Goal: Task Accomplishment & Management: Manage account settings

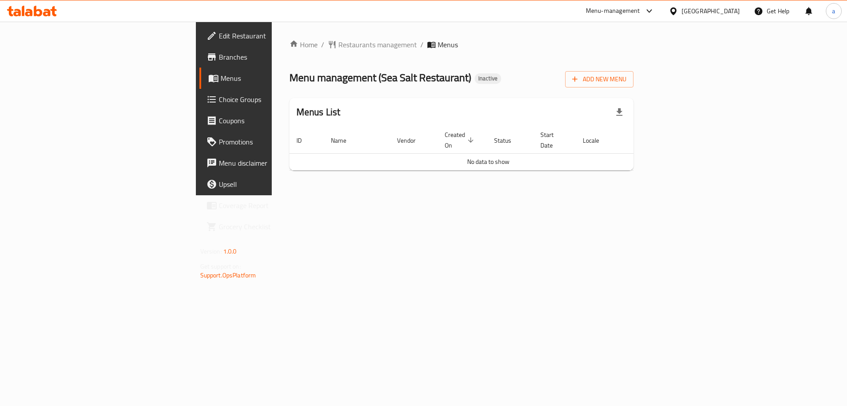
click at [219, 41] on span "Edit Restaurant" at bounding box center [275, 35] width 112 height 11
click at [627, 79] on span "Add New Menu" at bounding box center [599, 79] width 54 height 11
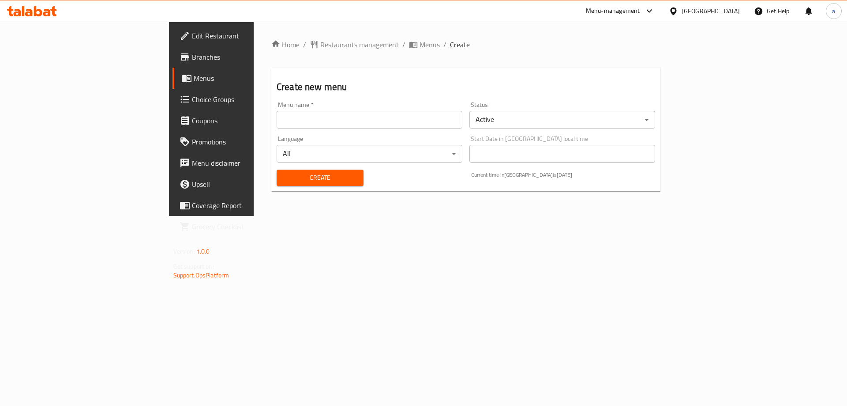
click at [331, 113] on input "text" at bounding box center [370, 120] width 186 height 18
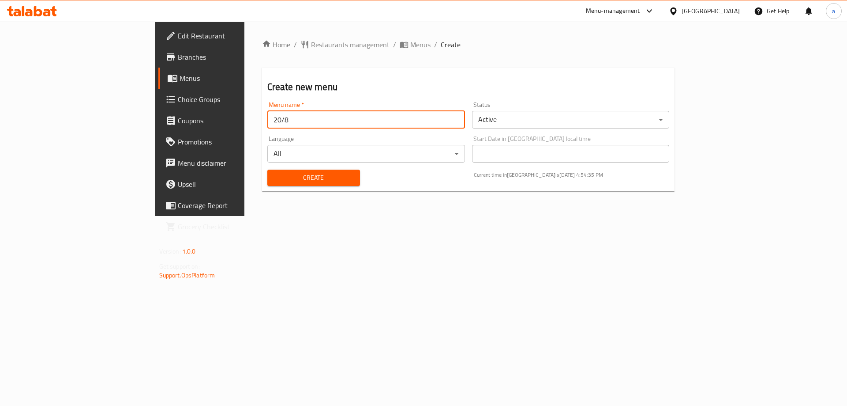
type input "20/8"
click at [267, 169] on button "Create" at bounding box center [313, 177] width 93 height 16
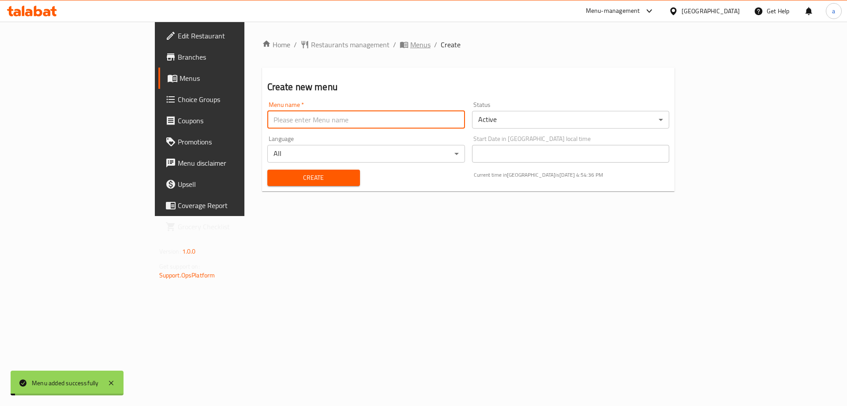
click at [410, 49] on span "Menus" at bounding box center [420, 44] width 20 height 11
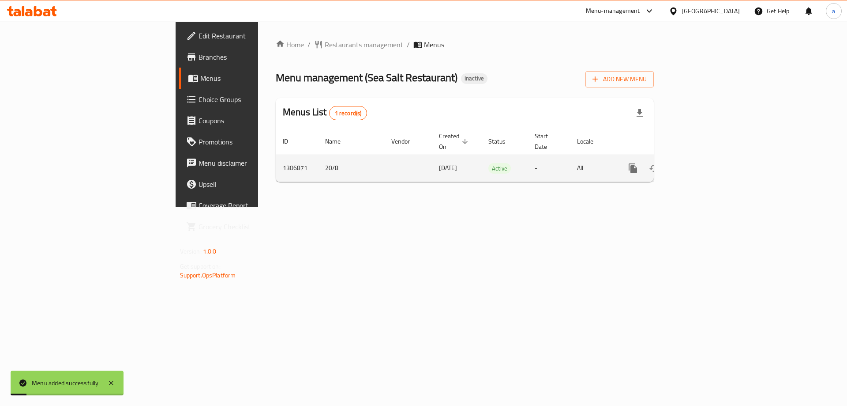
click at [714, 157] on td "enhanced table" at bounding box center [665, 167] width 99 height 27
click at [707, 158] on link "enhanced table" at bounding box center [696, 168] width 21 height 21
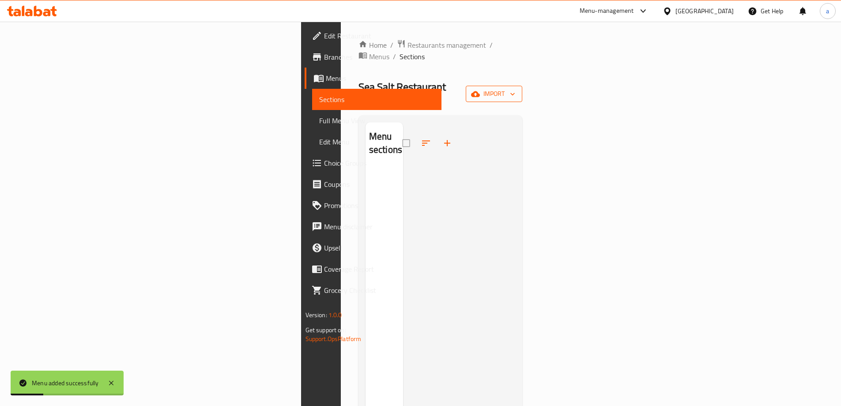
click at [515, 88] on span "import" at bounding box center [494, 93] width 42 height 11
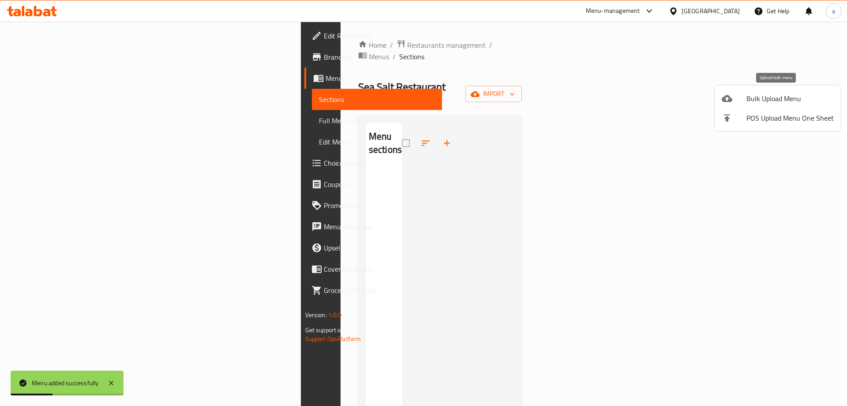
click at [781, 100] on span "Bulk Upload Menu" at bounding box center [790, 98] width 87 height 11
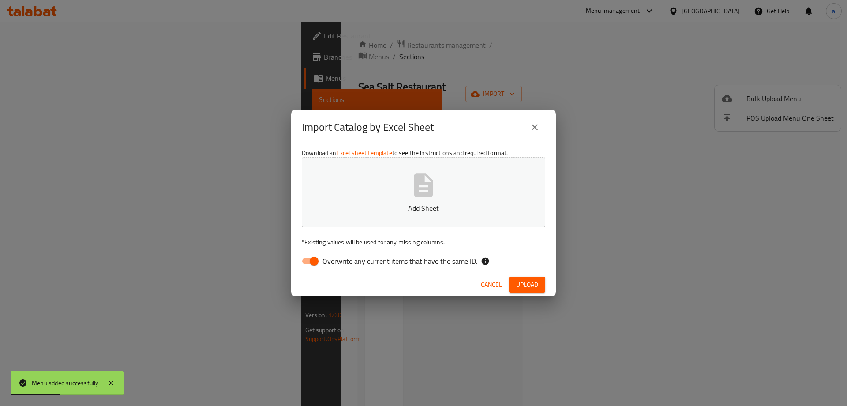
click at [428, 179] on icon "button" at bounding box center [423, 185] width 28 height 28
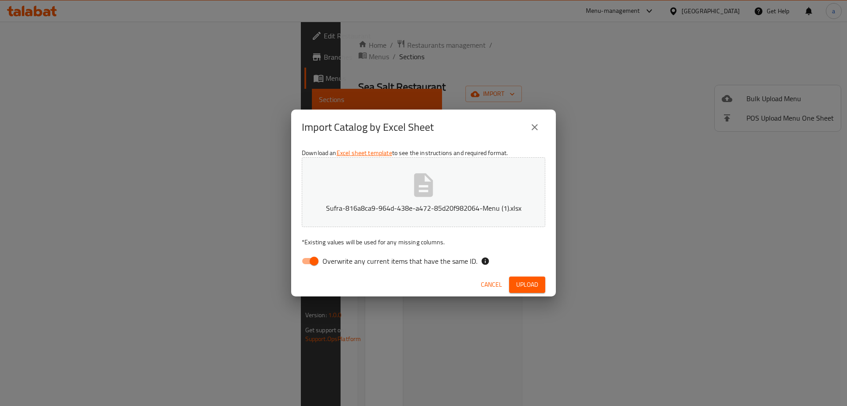
drag, startPoint x: 353, startPoint y: 259, endPoint x: 525, endPoint y: 278, distance: 172.2
click at [353, 259] on span "Overwrite any current items that have the same ID." at bounding box center [400, 260] width 155 height 11
click at [339, 259] on input "Overwrite any current items that have the same ID." at bounding box center [314, 260] width 50 height 17
checkbox input "false"
click at [529, 286] on span "Upload" at bounding box center [527, 284] width 22 height 11
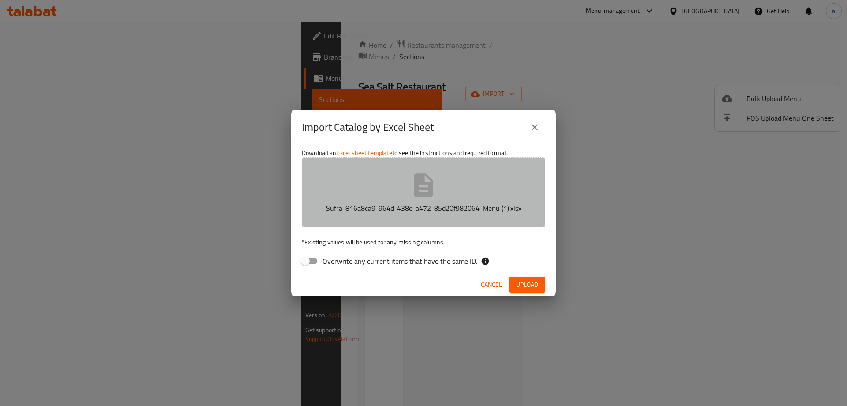
click at [404, 181] on button "Sufra-816a8ca9-964d-438e-a472-85d20f982064-Menu (1).xlsx" at bounding box center [424, 192] width 244 height 70
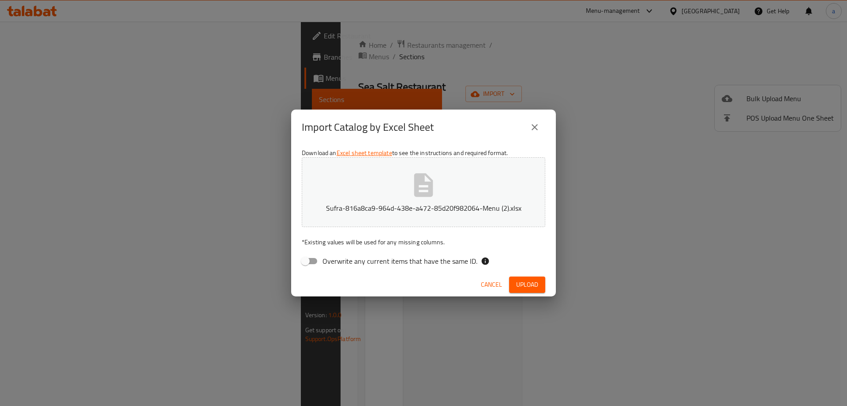
click at [526, 279] on span "Upload" at bounding box center [527, 284] width 22 height 11
click at [398, 203] on p "Sufra-816a8ca9-964d-438e-a472-85d20f982064-Menu (2).xlsx" at bounding box center [424, 208] width 216 height 11
click at [525, 279] on span "Upload" at bounding box center [527, 284] width 22 height 11
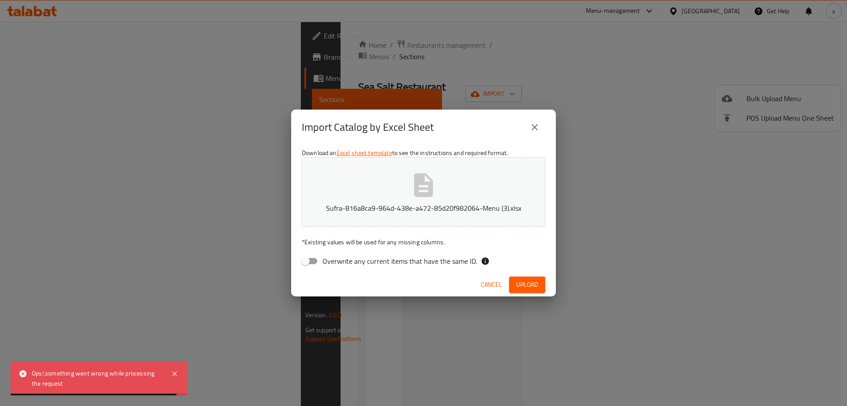
click at [372, 185] on button "Sufra-816a8ca9-964d-438e-a472-85d20f982064-Menu (3).xlsx" at bounding box center [424, 192] width 244 height 70
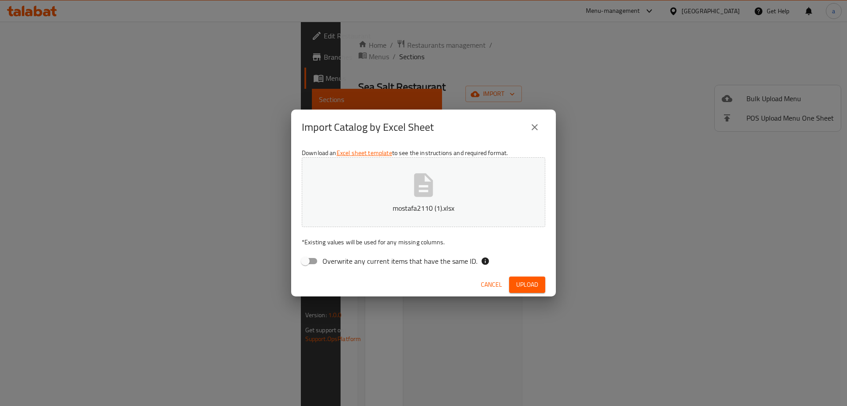
click at [541, 279] on button "Upload" at bounding box center [527, 284] width 36 height 16
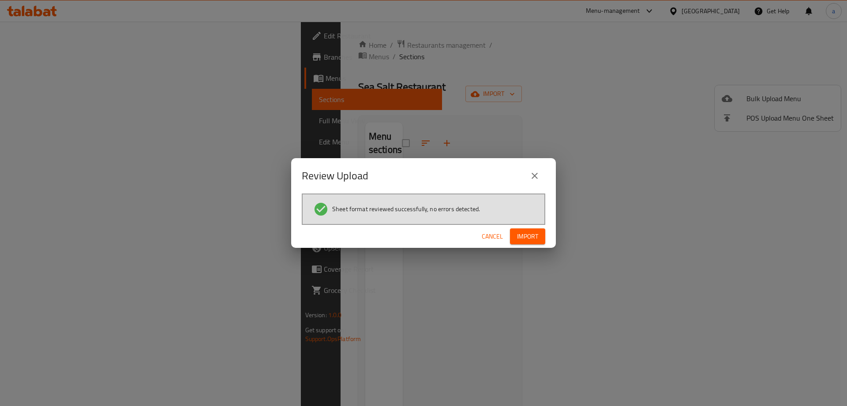
click at [523, 233] on span "Import" at bounding box center [527, 236] width 21 height 11
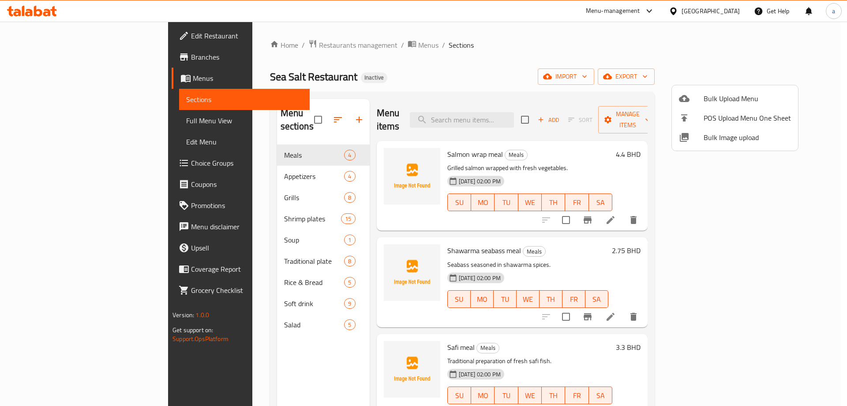
click at [664, 39] on div at bounding box center [423, 203] width 847 height 406
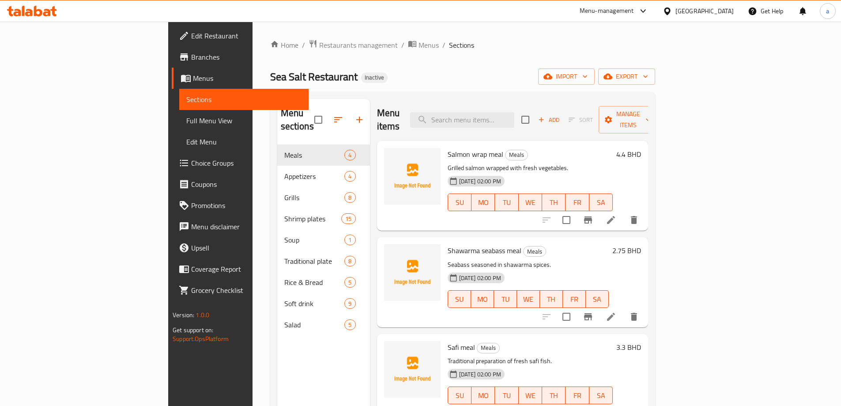
click at [186, 124] on span "Full Menu View" at bounding box center [243, 120] width 115 height 11
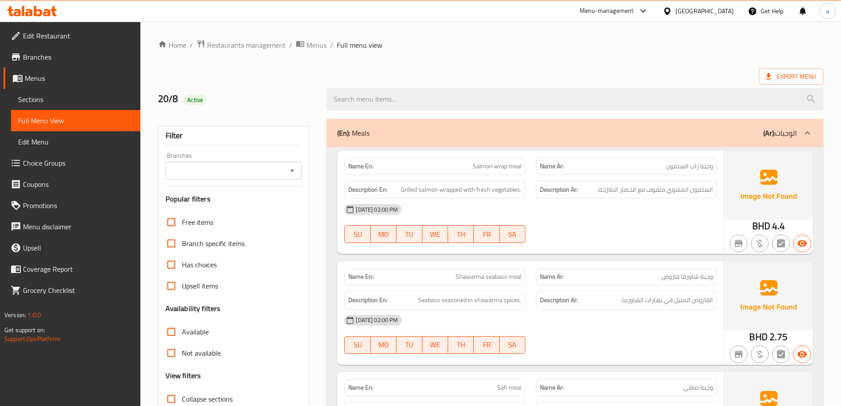
click at [499, 278] on span "Shawarma seabass meal" at bounding box center [488, 276] width 66 height 9
copy span "seabass"
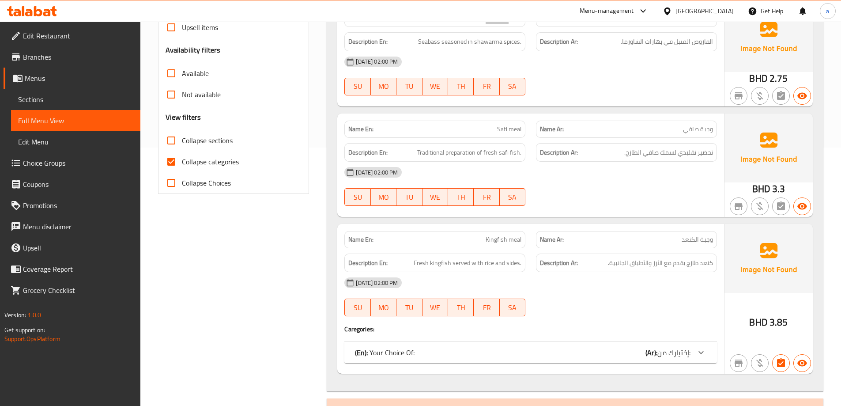
scroll to position [309, 0]
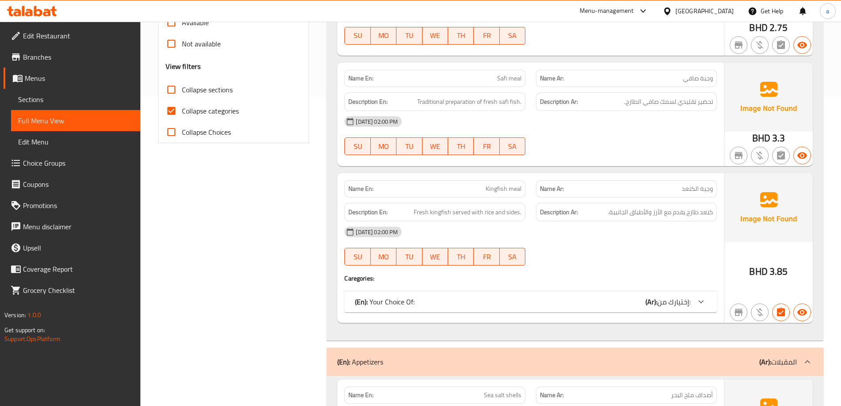
click at [622, 297] on div "(En): Your Choice Of: (Ar): إختيارك من:" at bounding box center [522, 301] width 335 height 11
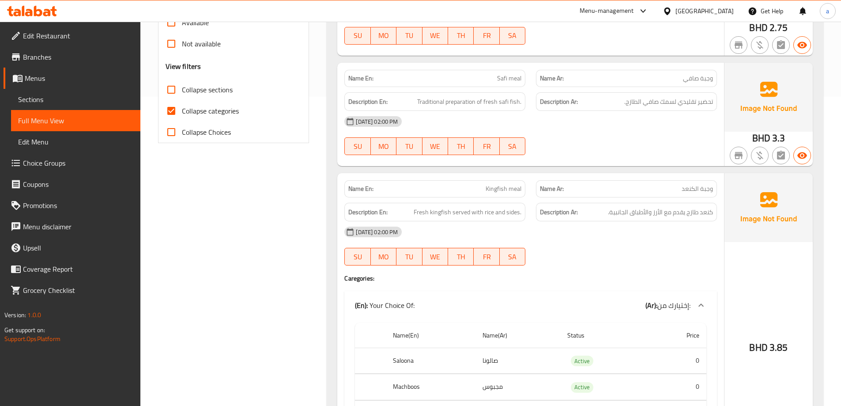
click at [169, 107] on input "Collapse categories" at bounding box center [171, 110] width 21 height 21
checkbox input "false"
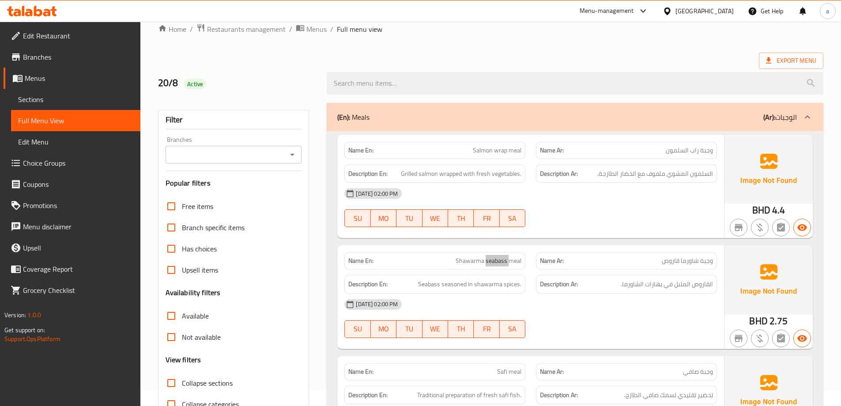
scroll to position [0, 0]
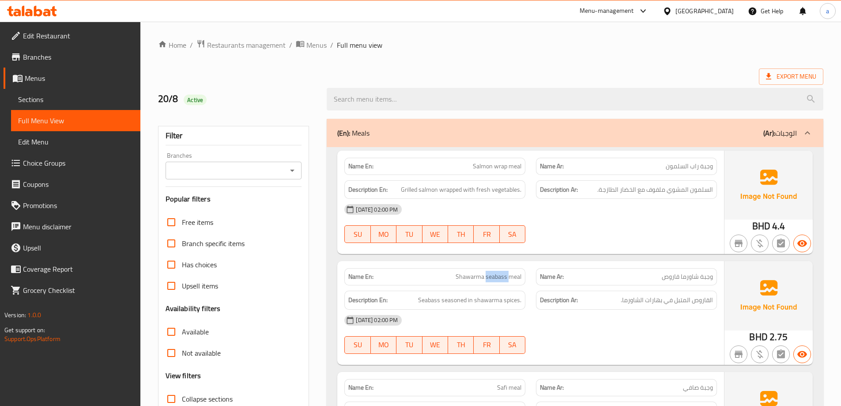
click at [545, 122] on div "(En): Meals (Ar): الوجبات" at bounding box center [575, 133] width 496 height 28
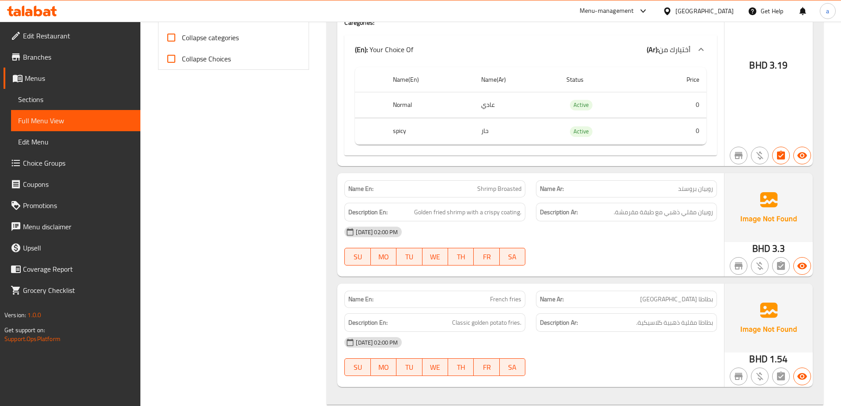
scroll to position [441, 0]
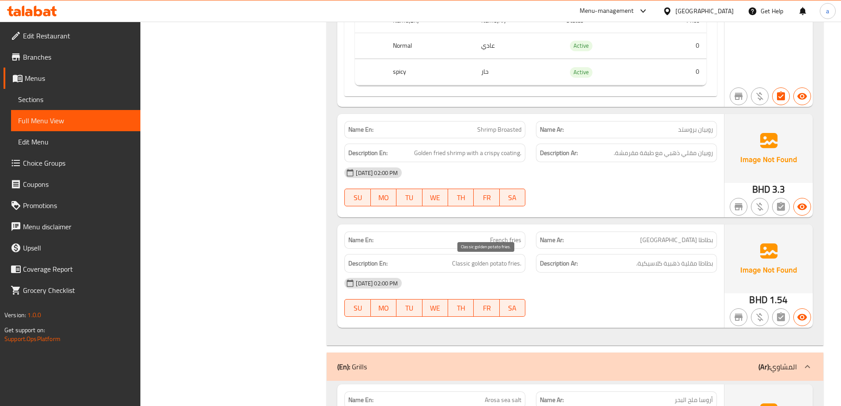
click at [512, 262] on span "Classic golden potato fries." at bounding box center [486, 263] width 69 height 11
click at [78, 103] on span "Sections" at bounding box center [75, 99] width 115 height 11
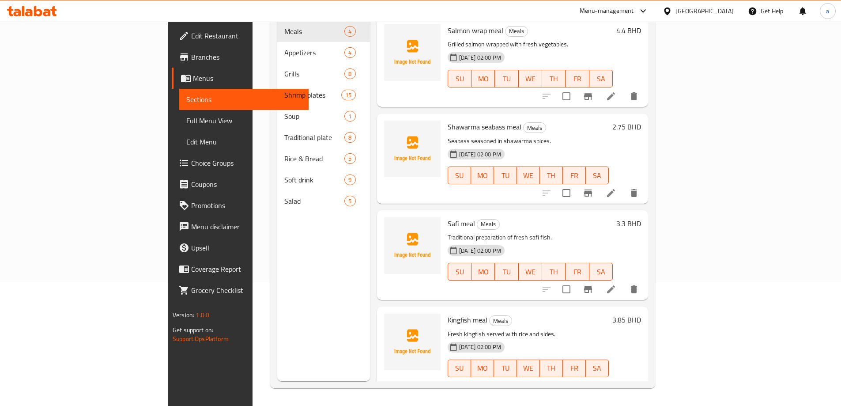
scroll to position [124, 0]
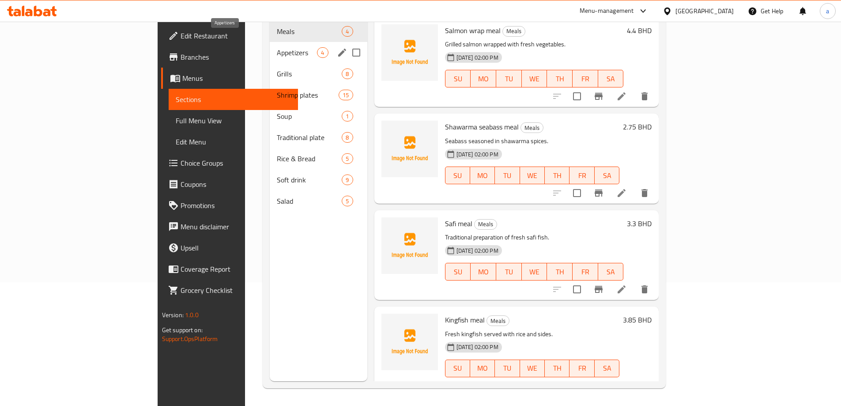
click at [277, 47] on span "Appetizers" at bounding box center [297, 52] width 40 height 11
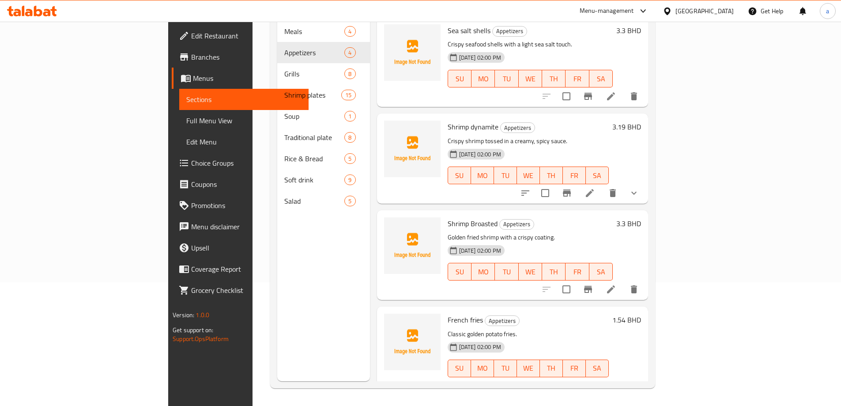
click at [623, 378] on li at bounding box center [610, 386] width 25 height 16
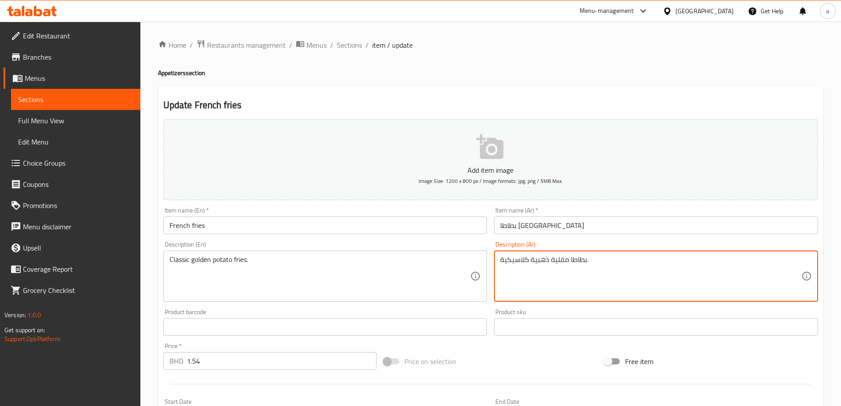
drag, startPoint x: 552, startPoint y: 260, endPoint x: 567, endPoint y: 268, distance: 17.4
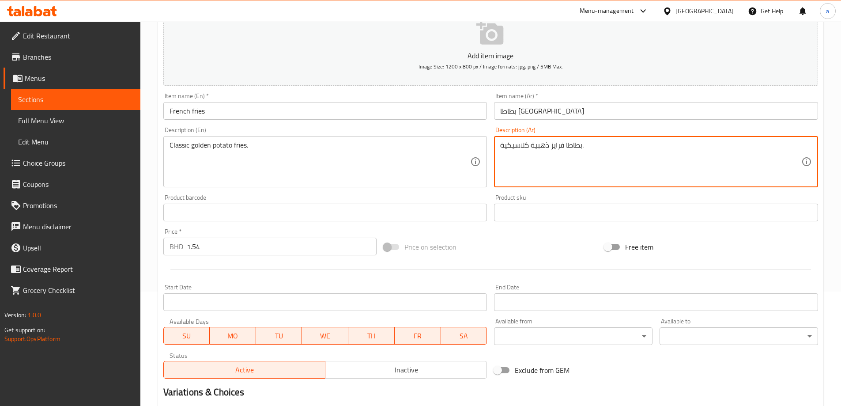
scroll to position [218, 0]
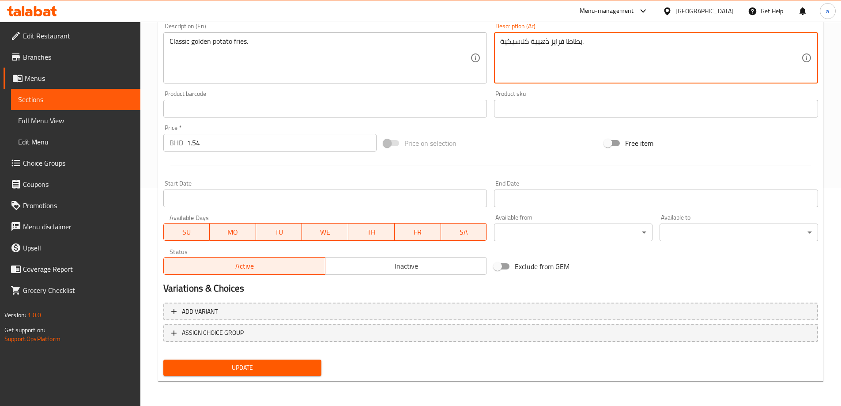
type textarea "بطاطا فرايز ذهبية كلاسيكية."
click at [283, 364] on span "Update" at bounding box center [242, 367] width 144 height 11
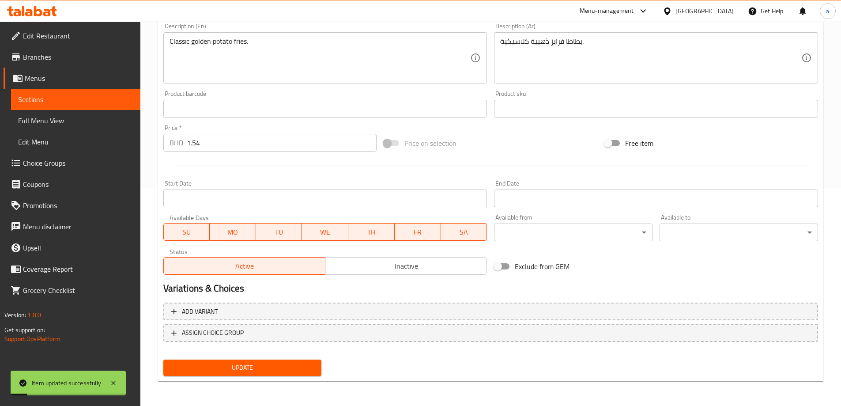
click at [86, 117] on span "Full Menu View" at bounding box center [75, 120] width 115 height 11
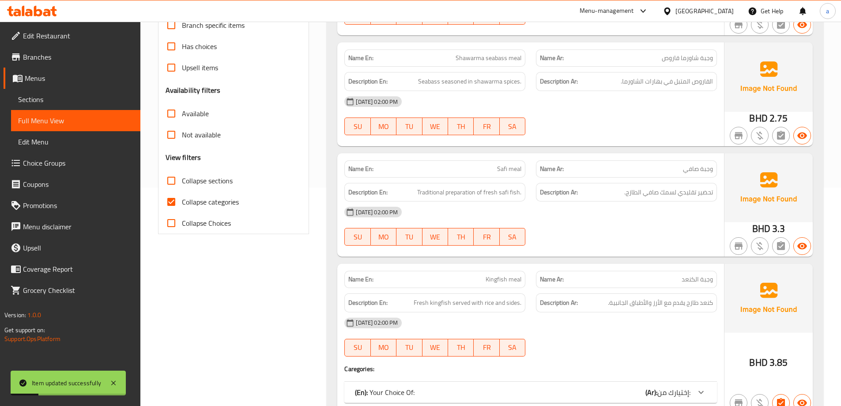
click at [229, 200] on span "Collapse categories" at bounding box center [210, 201] width 57 height 11
click at [182, 200] on input "Collapse categories" at bounding box center [171, 201] width 21 height 21
checkbox input "false"
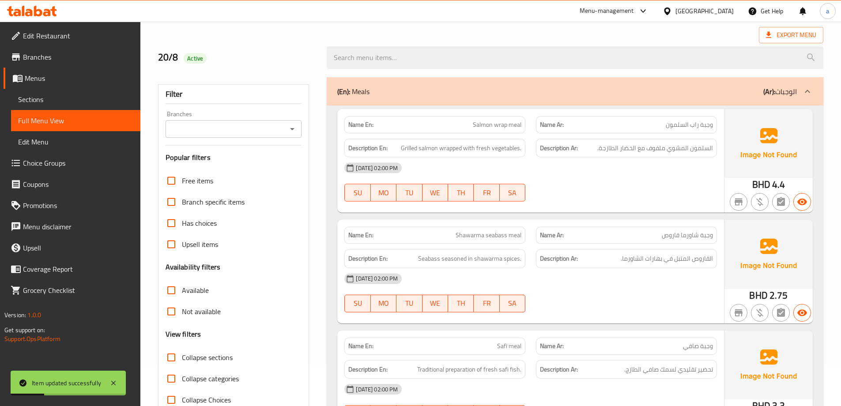
click at [554, 97] on div "(En): Meals (Ar): الوجبات" at bounding box center [575, 91] width 496 height 28
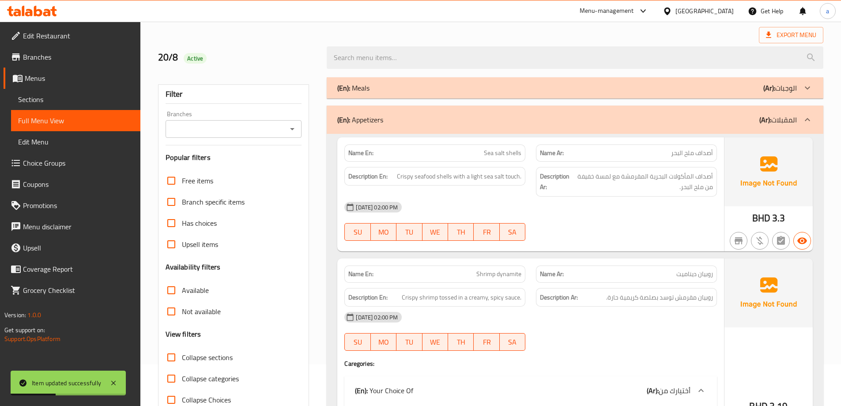
click at [537, 126] on div "(En): Appetizers (Ar): المقبلات" at bounding box center [575, 119] width 496 height 28
drag, startPoint x: 537, startPoint y: 126, endPoint x: 540, endPoint y: 141, distance: 15.6
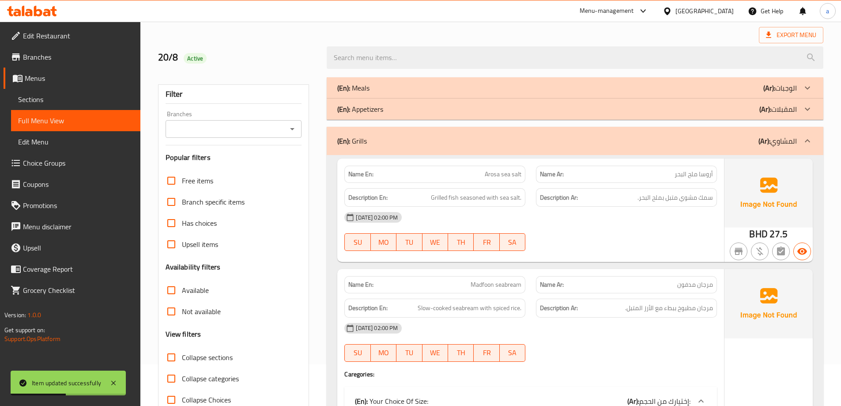
click at [564, 93] on div "(En): Appetizers (Ar): المقبلات" at bounding box center [566, 88] width 459 height 11
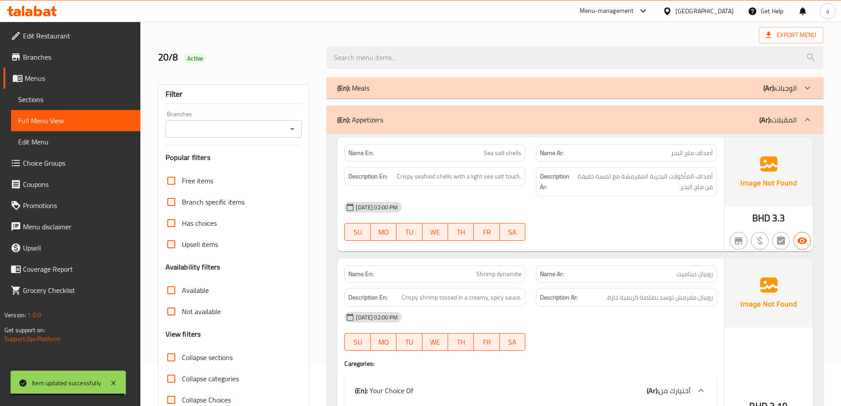
click at [740, 117] on div "(En): Appetizers (Ar): المقبلات" at bounding box center [566, 119] width 459 height 11
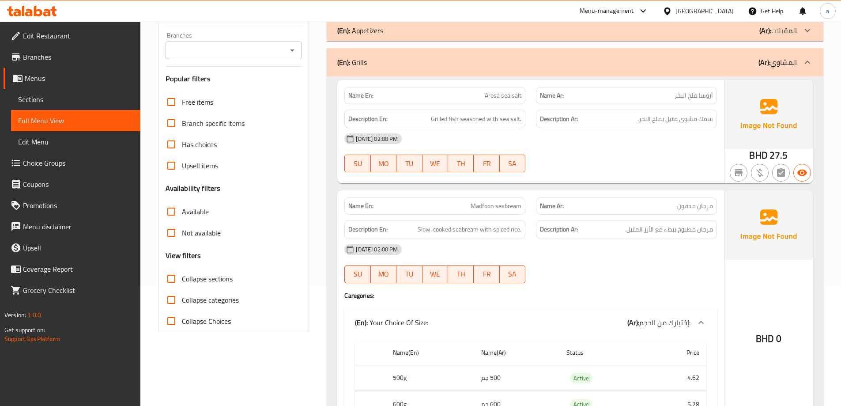
scroll to position [174, 0]
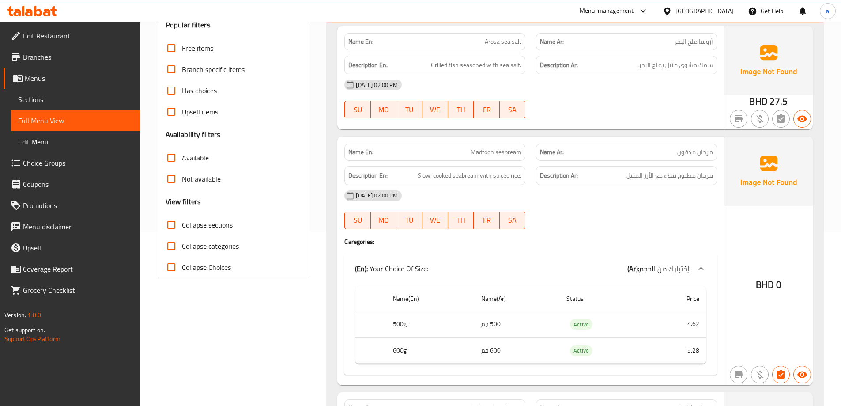
click at [512, 153] on span "Madfoon seabream" at bounding box center [495, 151] width 51 height 9
copy span "seabream"
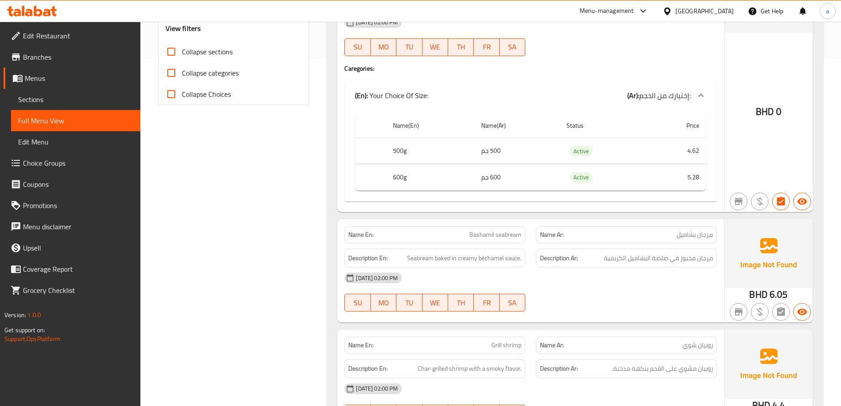
scroll to position [439, 0]
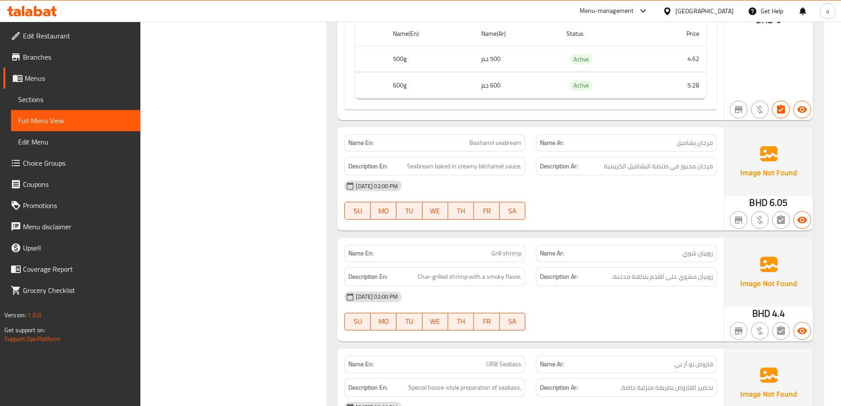
click at [476, 147] on span "Bashamil seabream" at bounding box center [495, 142] width 52 height 9
copy span "Bashamil"
drag, startPoint x: 684, startPoint y: 169, endPoint x: 698, endPoint y: 168, distance: 13.7
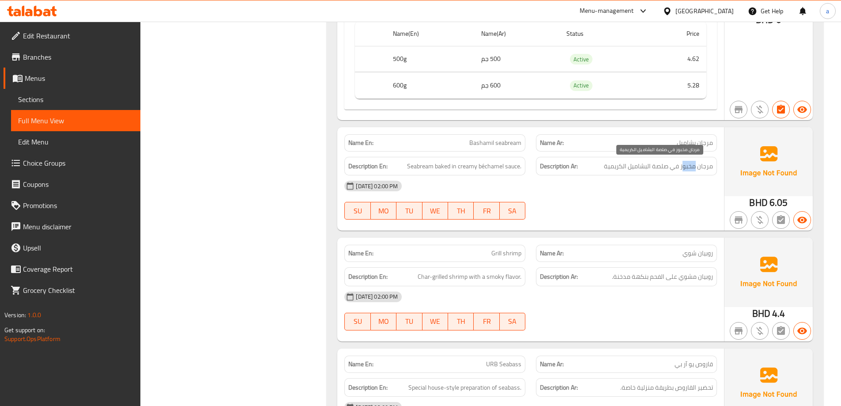
click at [698, 166] on span "مرجان مخبوز في صلصة البشاميل الكريمية" at bounding box center [658, 166] width 109 height 11
click at [665, 180] on div "20-08-2025 02:00 PM" at bounding box center [530, 185] width 383 height 21
drag, startPoint x: 503, startPoint y: 165, endPoint x: 526, endPoint y: 167, distance: 23.5
click at [526, 166] on div "Description En: Seabream baked in creamy béchamel sauce." at bounding box center [435, 166] width 192 height 30
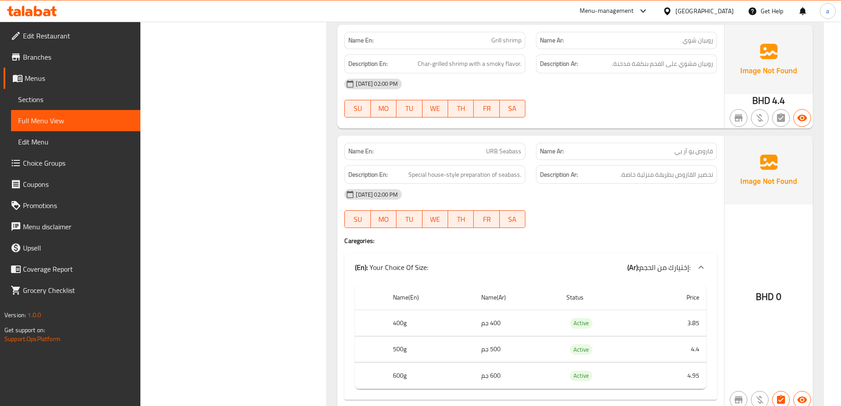
scroll to position [703, 0]
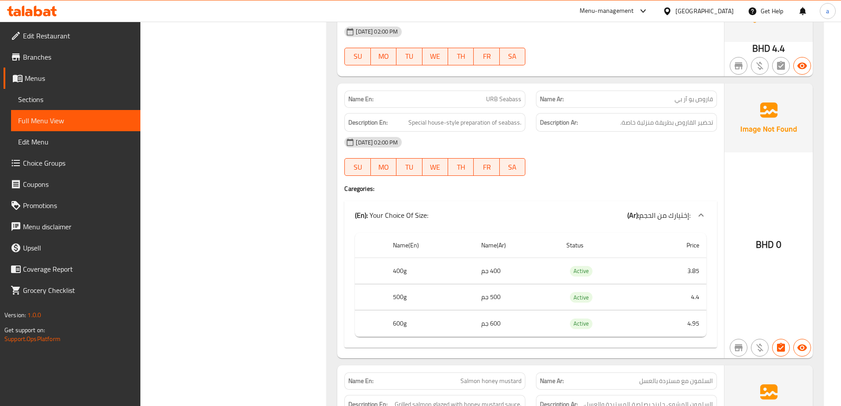
click at [512, 98] on span "URB Seabass" at bounding box center [503, 98] width 35 height 9
copy span "Seabass"
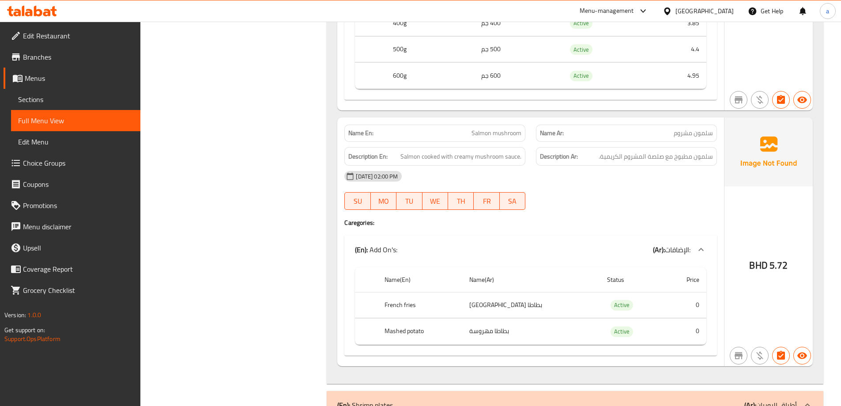
scroll to position [1498, 0]
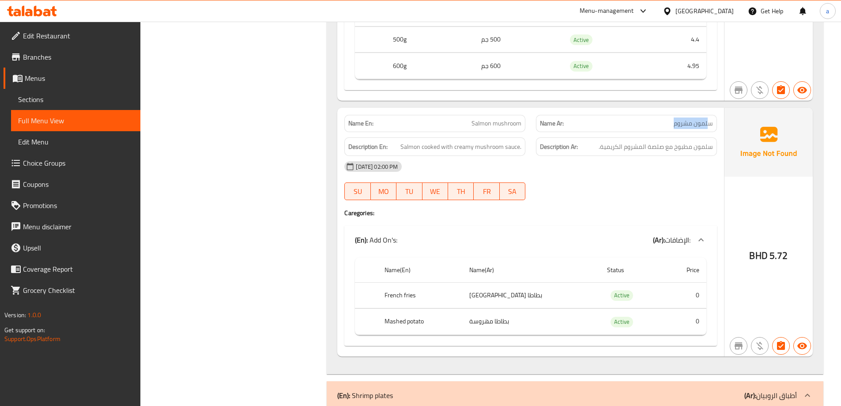
drag, startPoint x: 668, startPoint y: 121, endPoint x: 709, endPoint y: 122, distance: 40.6
click at [709, 122] on p "Name Ar: سلمون مشروم" at bounding box center [626, 123] width 173 height 9
drag, startPoint x: 708, startPoint y: 147, endPoint x: 629, endPoint y: 164, distance: 80.7
click at [610, 150] on span "سلمون مطبوخ مع صلصة المشروم الكريمية." at bounding box center [655, 146] width 114 height 11
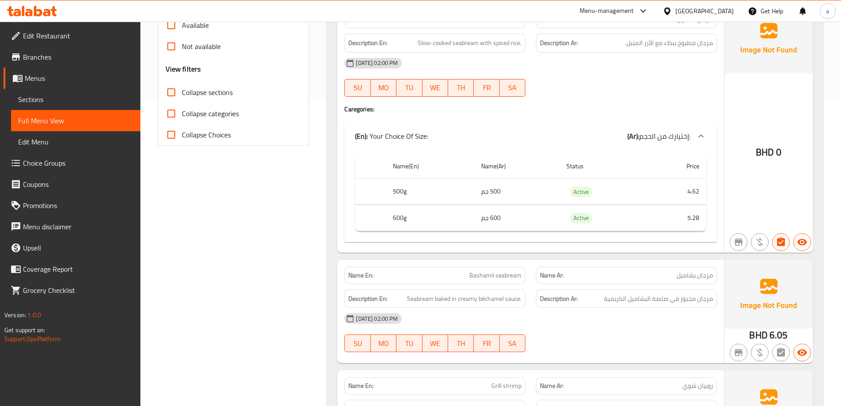
scroll to position [0, 0]
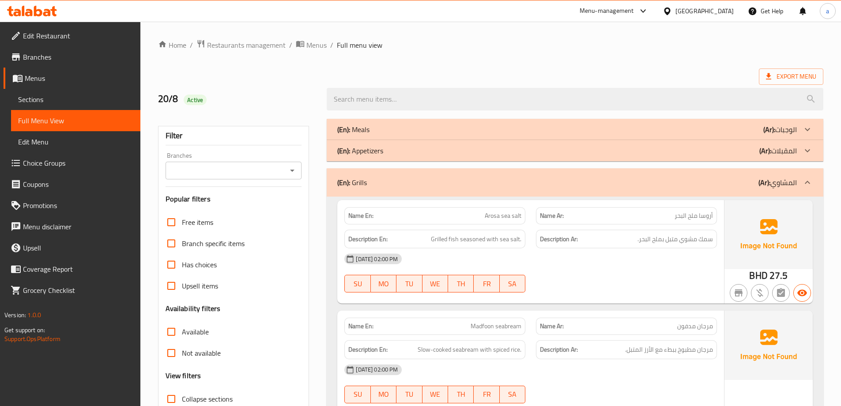
click at [685, 180] on div "(En): Grills (Ar): المشاوي" at bounding box center [566, 182] width 459 height 11
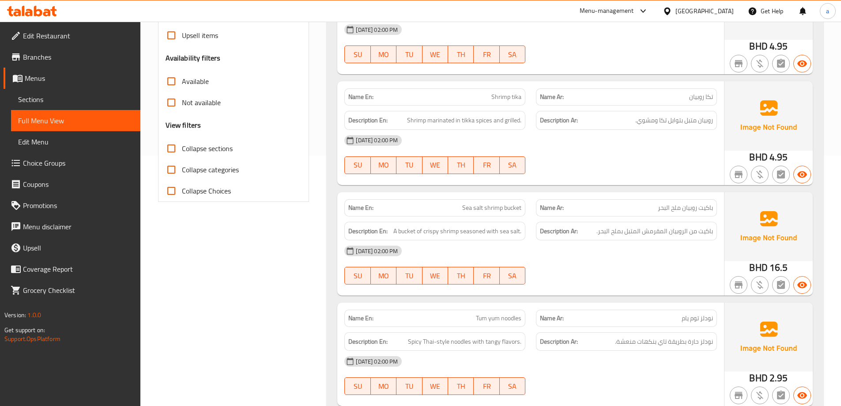
scroll to position [265, 0]
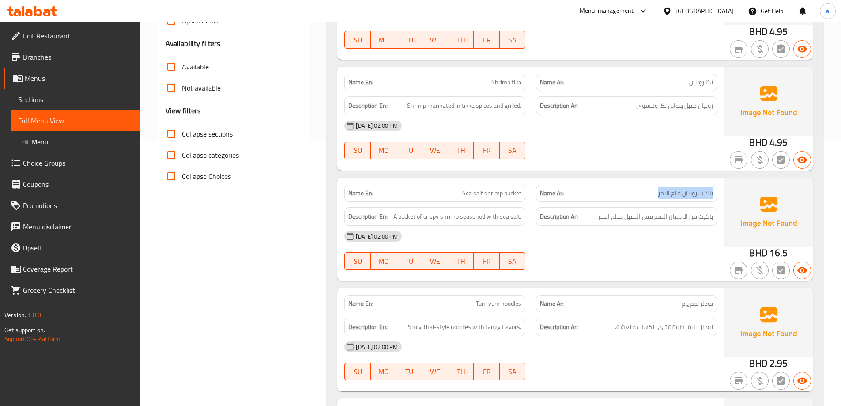
drag, startPoint x: 655, startPoint y: 189, endPoint x: 718, endPoint y: 197, distance: 63.5
click at [718, 197] on div "Name Ar: باكيت روبيان ملح البحر" at bounding box center [626, 193] width 192 height 28
drag, startPoint x: 711, startPoint y: 214, endPoint x: 538, endPoint y: 212, distance: 173.0
click at [589, 213] on h6 "Description Ar: باكيت من الروبيان المقرمش المتبل بملح البحر." at bounding box center [626, 216] width 173 height 11
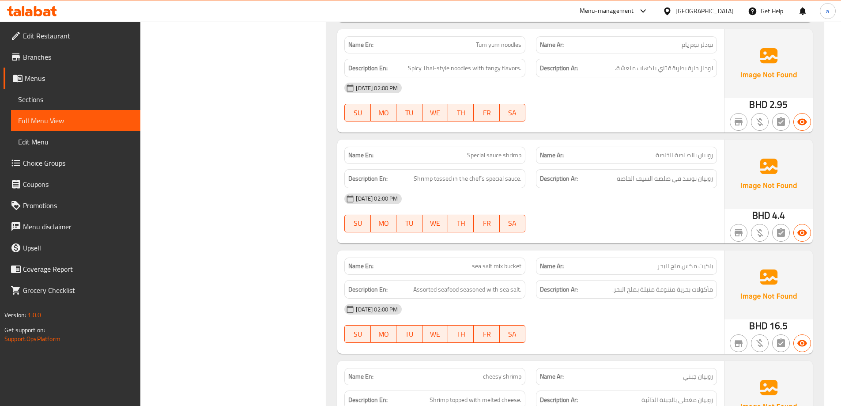
scroll to position [530, 0]
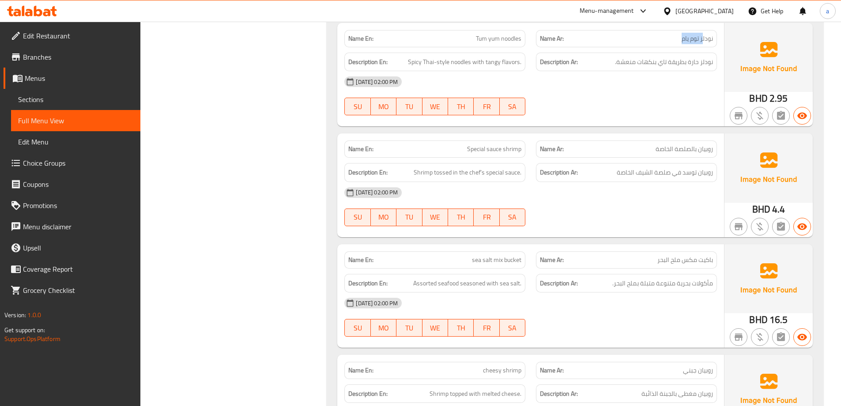
drag, startPoint x: 702, startPoint y: 34, endPoint x: 594, endPoint y: 27, distance: 107.8
click at [662, 29] on div "Name Ar: نودلز توم يام" at bounding box center [626, 39] width 192 height 28
drag, startPoint x: 476, startPoint y: 36, endPoint x: 614, endPoint y: 55, distance: 139.5
click at [524, 43] on div "Name En: Tum yum noodles" at bounding box center [434, 38] width 181 height 17
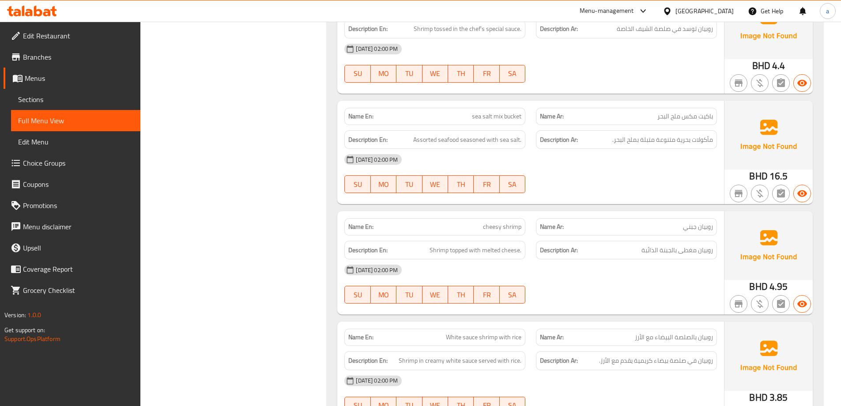
scroll to position [750, 0]
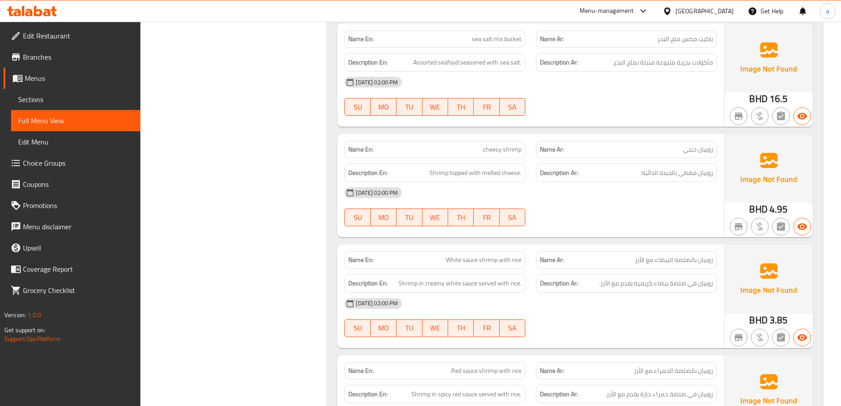
click at [601, 95] on div "20-08-2025 02:00 PM SU MO TU WE TH FR SA" at bounding box center [530, 95] width 383 height 49
drag, startPoint x: 688, startPoint y: 64, endPoint x: 611, endPoint y: 62, distance: 77.7
click at [611, 62] on h6 "Description Ar: مأكولات بحرية متنوعة متبلة بملح البحر." at bounding box center [626, 62] width 173 height 11
drag, startPoint x: 437, startPoint y: 258, endPoint x: 522, endPoint y: 255, distance: 84.8
click at [522, 255] on div "Name En: White sauce shrimp with rice" at bounding box center [434, 259] width 181 height 17
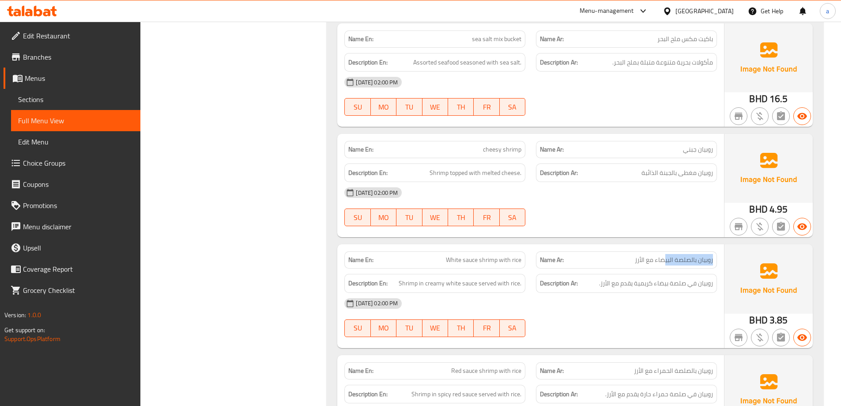
drag, startPoint x: 667, startPoint y: 259, endPoint x: 715, endPoint y: 259, distance: 48.5
click at [715, 259] on div "Name Ar: روبيان بالصلصة البيضاء مع الأرز" at bounding box center [626, 259] width 181 height 17
drag, startPoint x: 627, startPoint y: 258, endPoint x: 688, endPoint y: 258, distance: 61.8
click at [683, 258] on p "Name Ar: روبيان بالصلصة البيضاء مع الأرز" at bounding box center [626, 259] width 173 height 9
drag, startPoint x: 707, startPoint y: 283, endPoint x: 657, endPoint y: 285, distance: 50.8
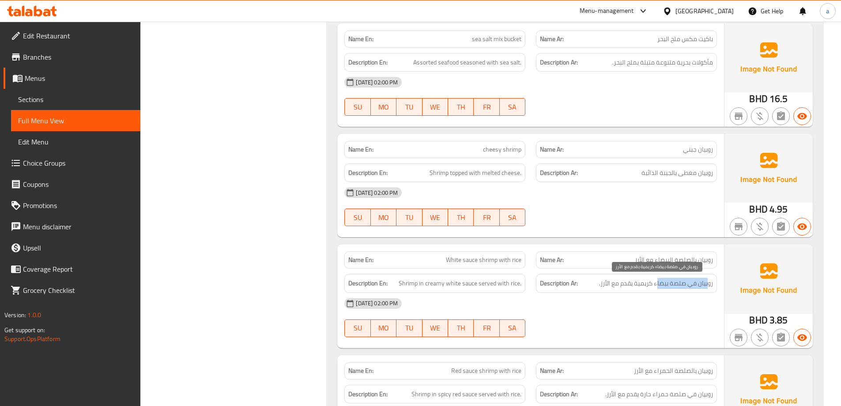
click at [657, 285] on span "روبيان في صلصة بيضاء كريمية يقدم مع الأرز." at bounding box center [656, 283] width 114 height 11
drag, startPoint x: 596, startPoint y: 283, endPoint x: 676, endPoint y: 274, distance: 80.3
click at [660, 274] on div "Description Ar: روبيان في صلصة بيضاء كريمية يقدم مع الأرز." at bounding box center [626, 283] width 181 height 19
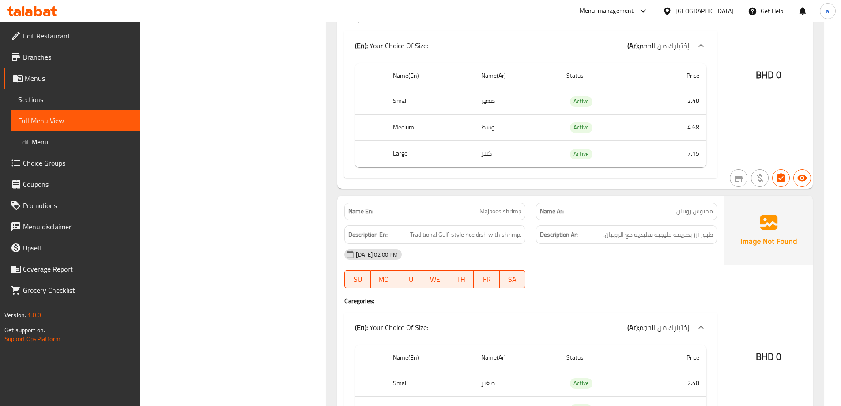
scroll to position [1500, 0]
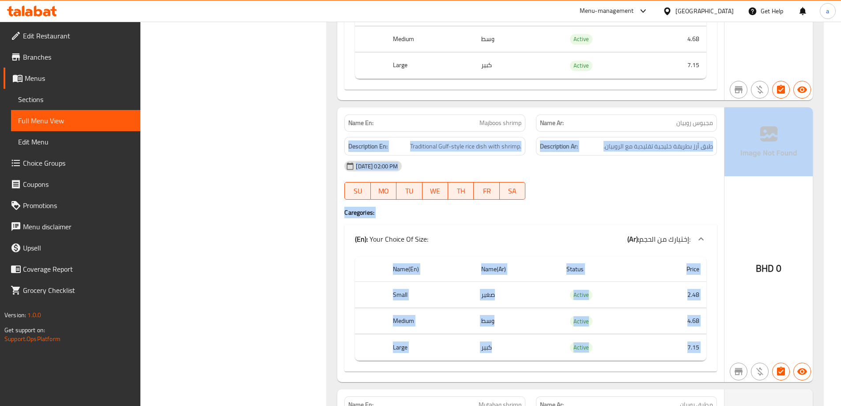
drag, startPoint x: 652, startPoint y: 123, endPoint x: 724, endPoint y: 131, distance: 72.4
click at [724, 131] on div "Name En: Majboos shrimp Name Ar: مجبوس روبيان Description En: Traditional Gulf-…" at bounding box center [574, 244] width 475 height 274
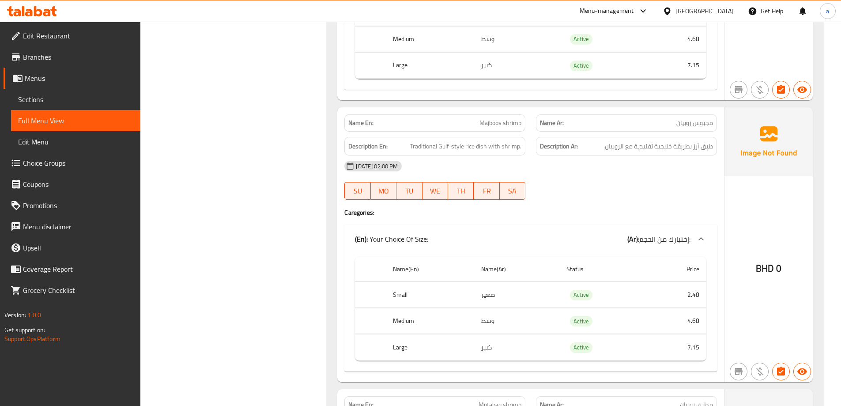
click at [598, 124] on p "Name Ar: مجبوس روبيان" at bounding box center [626, 122] width 173 height 9
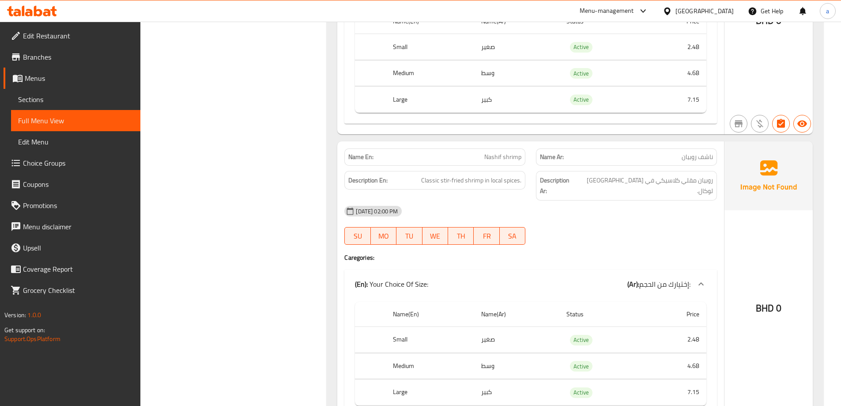
scroll to position [2118, 0]
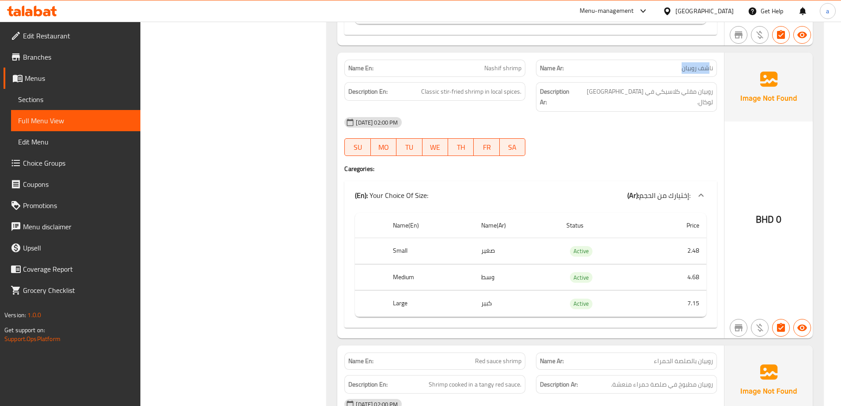
drag, startPoint x: 672, startPoint y: 68, endPoint x: 708, endPoint y: 66, distance: 35.8
click at [708, 66] on p "Name Ar: ناشف روبيان" at bounding box center [626, 68] width 173 height 9
drag, startPoint x: 453, startPoint y: 91, endPoint x: 538, endPoint y: 96, distance: 84.8
click at [538, 96] on div "Description En: Classic stir-fried shrimp in local spices. Description Ar: روبي…" at bounding box center [530, 97] width 383 height 40
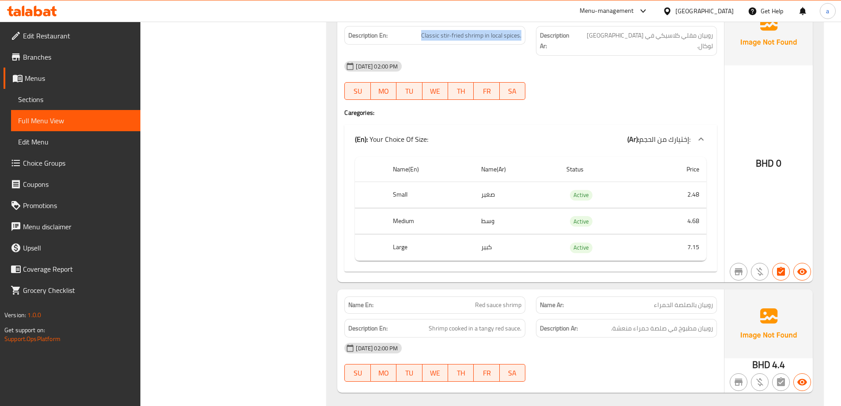
scroll to position [2295, 0]
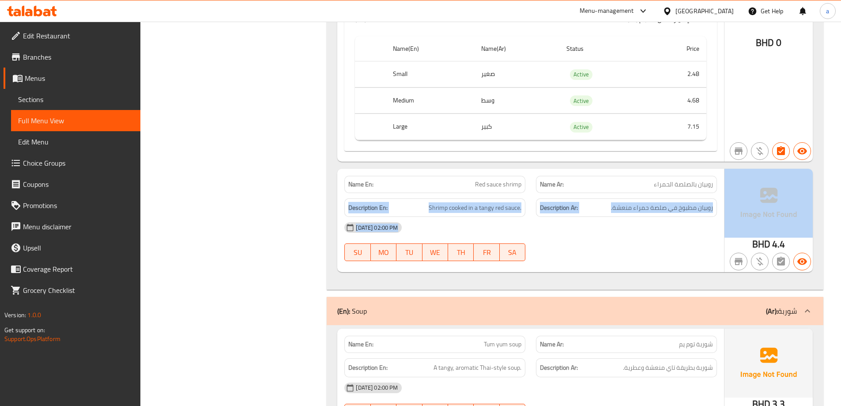
drag, startPoint x: 642, startPoint y: 172, endPoint x: 738, endPoint y: 168, distance: 95.4
click at [738, 169] on div "Name En: Red sauce shrimp Name Ar: روبيان بالصلصة الحمراء Description En: Shrim…" at bounding box center [574, 220] width 475 height 103
click at [662, 220] on div "20-08-2025 02:00 PM" at bounding box center [530, 227] width 383 height 21
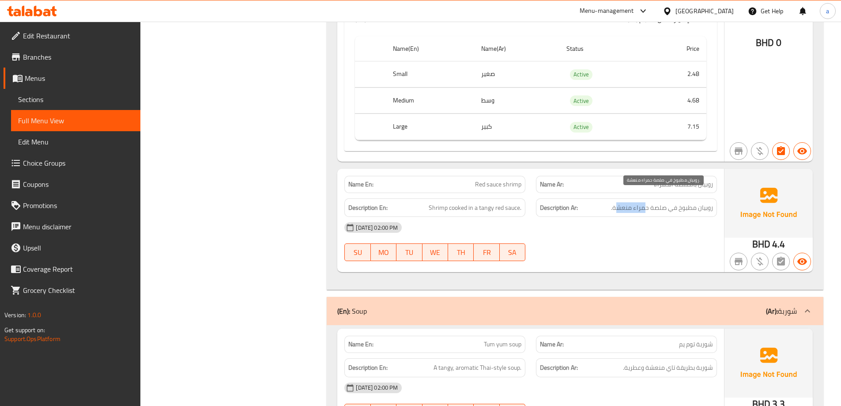
drag, startPoint x: 616, startPoint y: 196, endPoint x: 644, endPoint y: 196, distance: 28.2
click at [644, 202] on span "روبيان مطبوخ في صلصة حمراء منعشة." at bounding box center [662, 207] width 102 height 11
click at [629, 226] on div "20-08-2025 02:00 PM" at bounding box center [530, 227] width 383 height 21
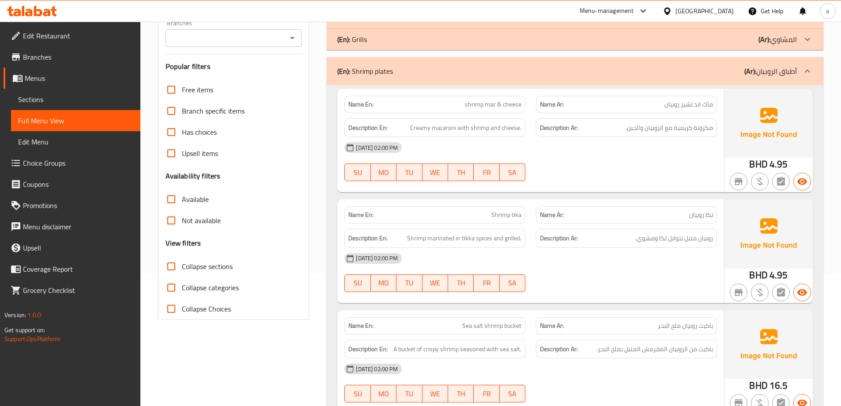
scroll to position [0, 0]
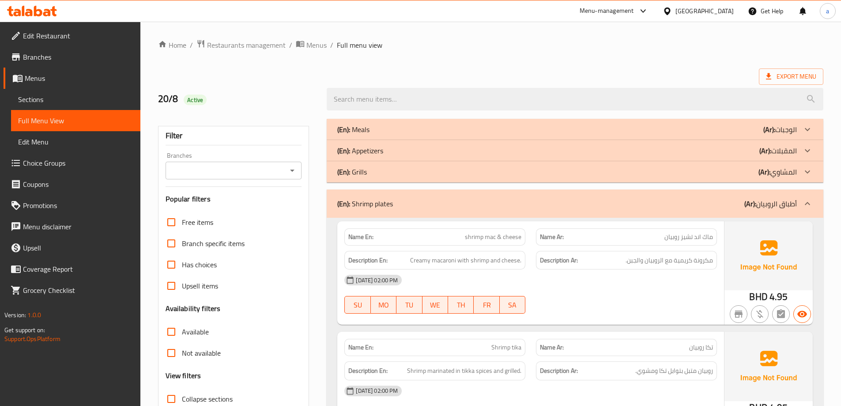
click at [785, 191] on div "(En): Shrimp plates (Ar): أطباق الروبيان" at bounding box center [575, 203] width 496 height 28
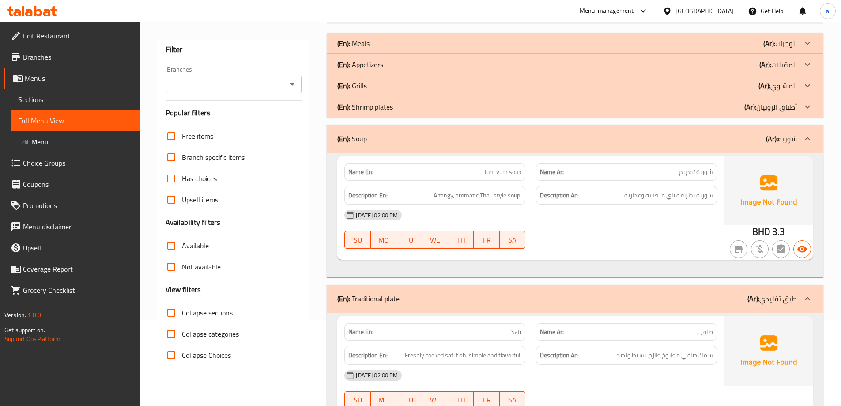
scroll to position [88, 0]
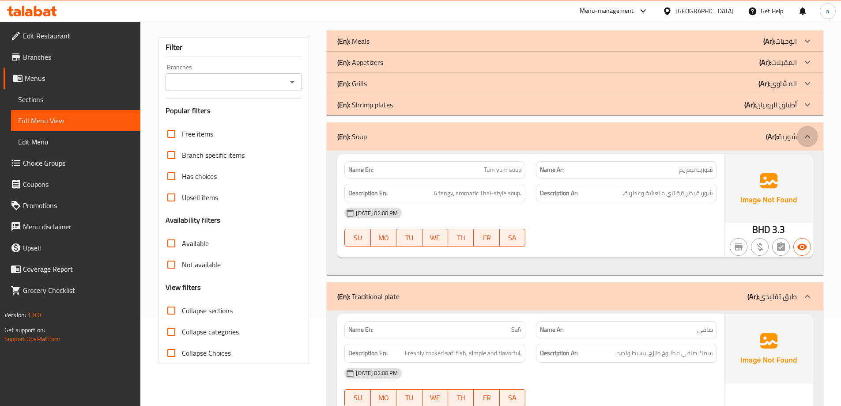
click at [802, 130] on div at bounding box center [806, 136] width 21 height 21
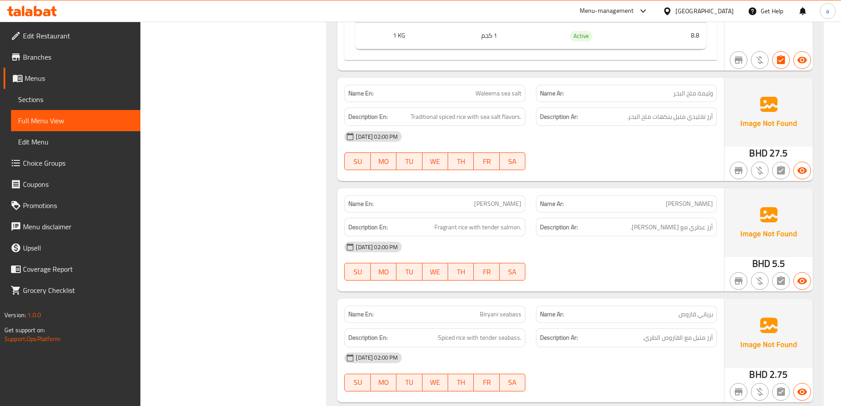
scroll to position [44, 0]
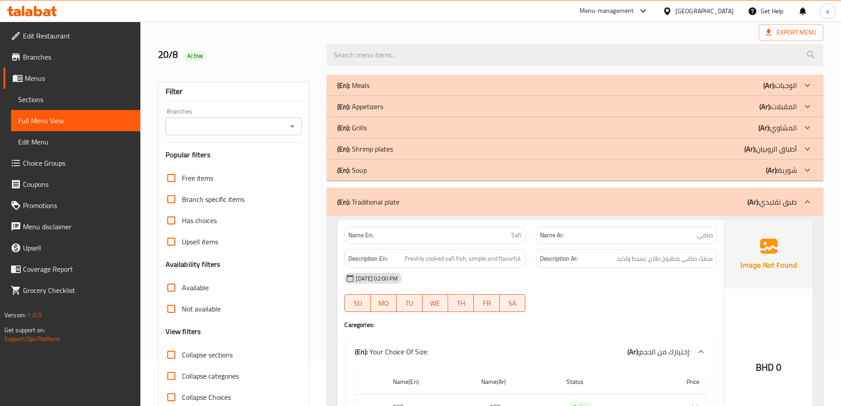
click at [608, 211] on div "(En): Traditional plate (Ar): طبق تقليدي" at bounding box center [575, 202] width 496 height 28
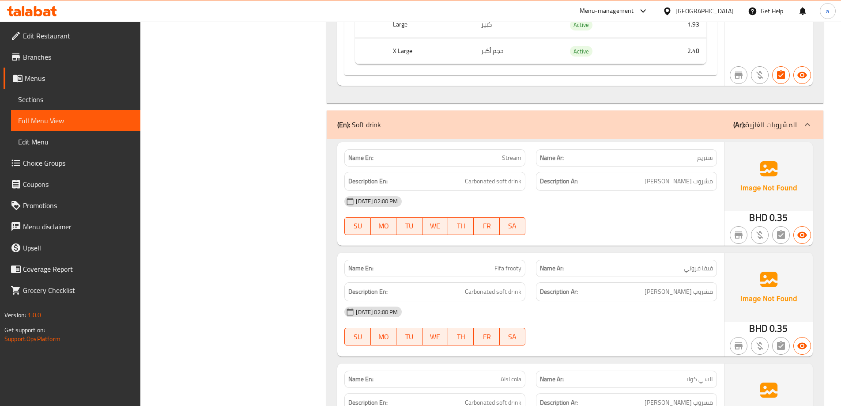
scroll to position [1633, 0]
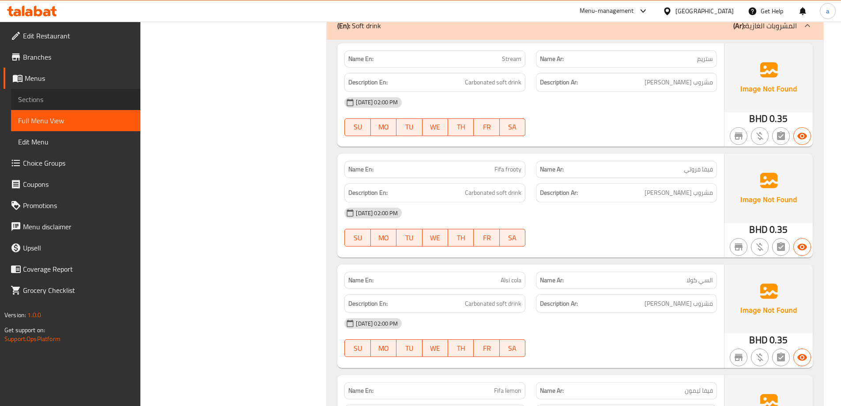
click at [72, 100] on span "Sections" at bounding box center [75, 99] width 115 height 11
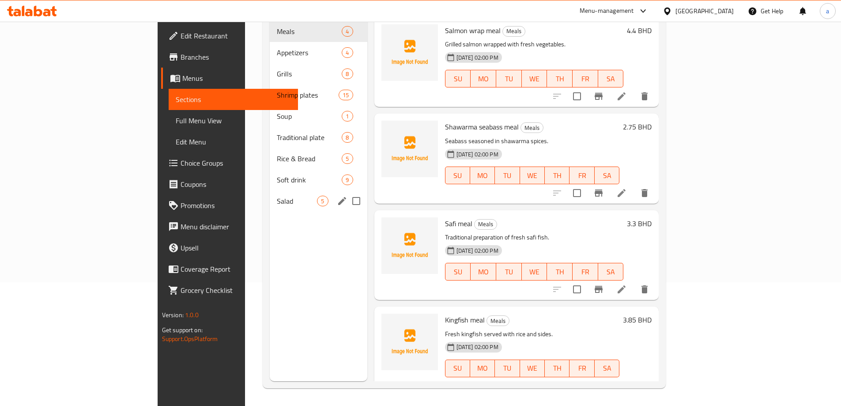
click at [270, 190] on div "Salad 5" at bounding box center [318, 200] width 97 height 21
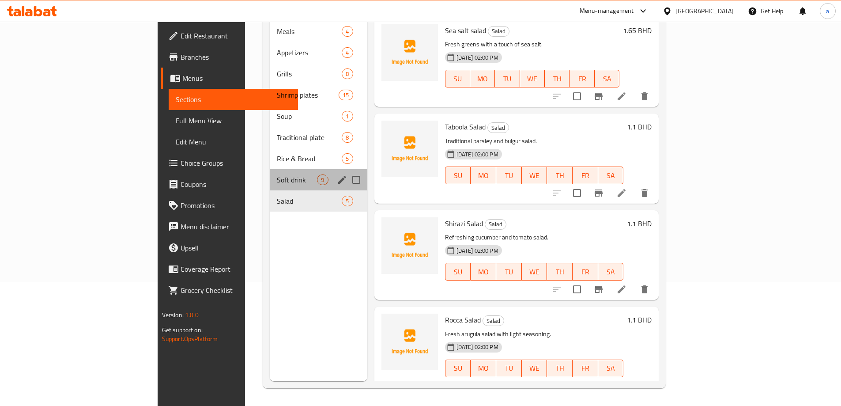
click at [270, 172] on div "Soft drink 9" at bounding box center [318, 179] width 97 height 21
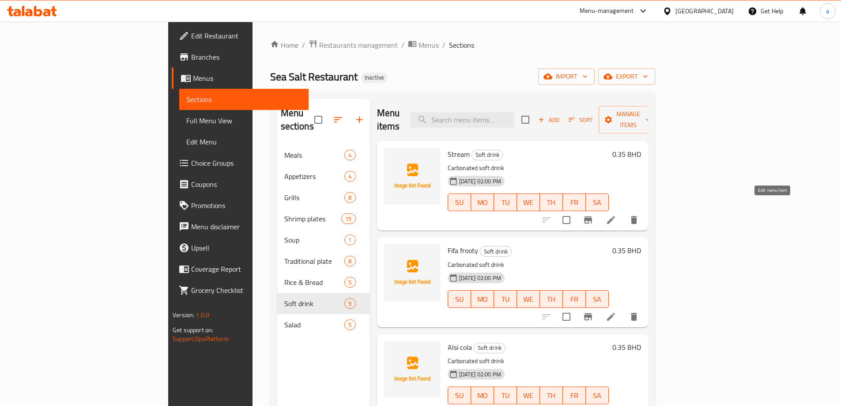
click at [616, 214] on icon at bounding box center [610, 219] width 11 height 11
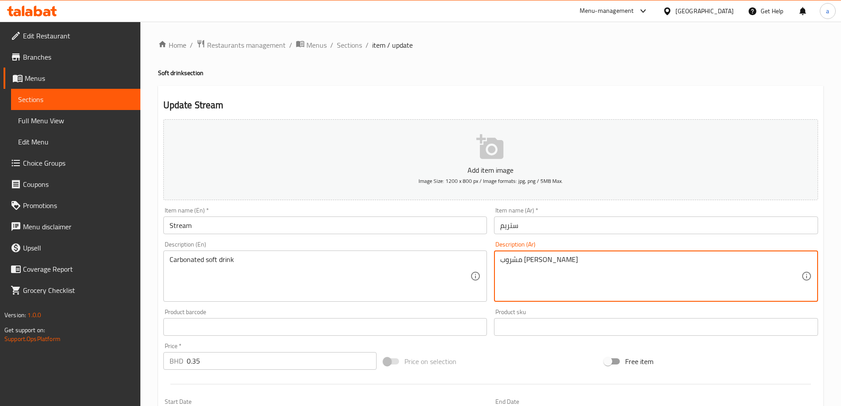
click at [507, 265] on textarea "مشروب غازي كربونيتيد" at bounding box center [650, 276] width 301 height 42
click at [507, 265] on textarea "مشروب غازي مكربن" at bounding box center [650, 276] width 301 height 42
click at [585, 262] on textarea "مشروب غازي مكربن" at bounding box center [650, 276] width 301 height 42
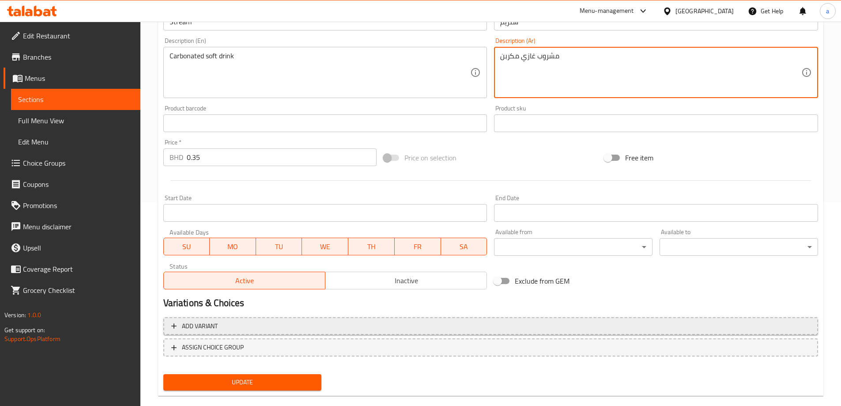
scroll to position [218, 0]
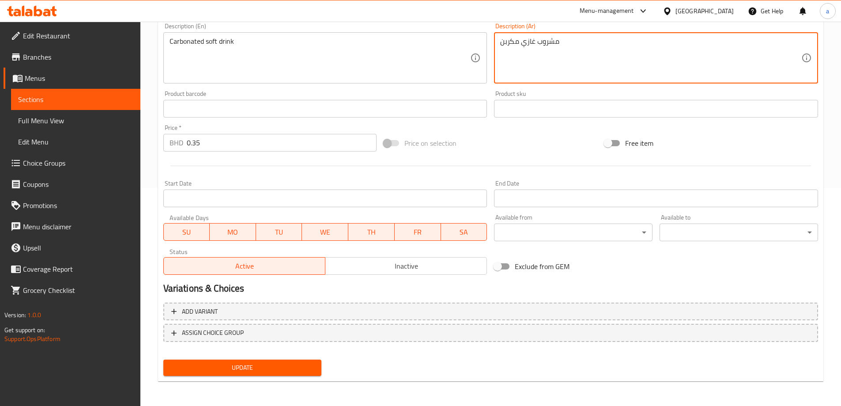
type textarea "مشروب غازي مكربن"
click at [283, 366] on span "Update" at bounding box center [242, 367] width 144 height 11
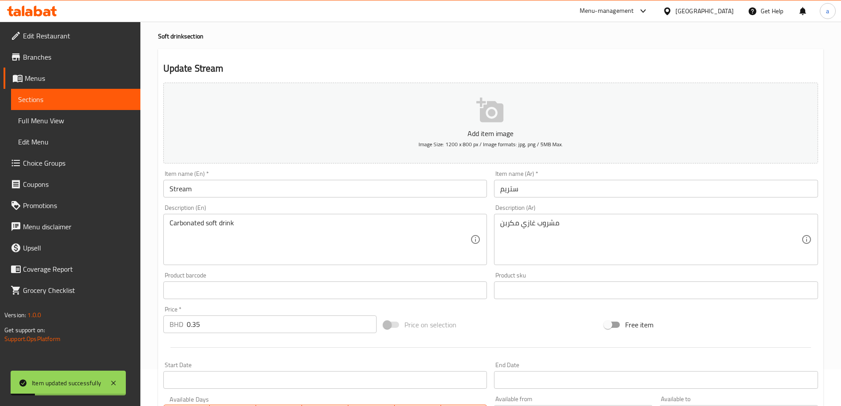
scroll to position [0, 0]
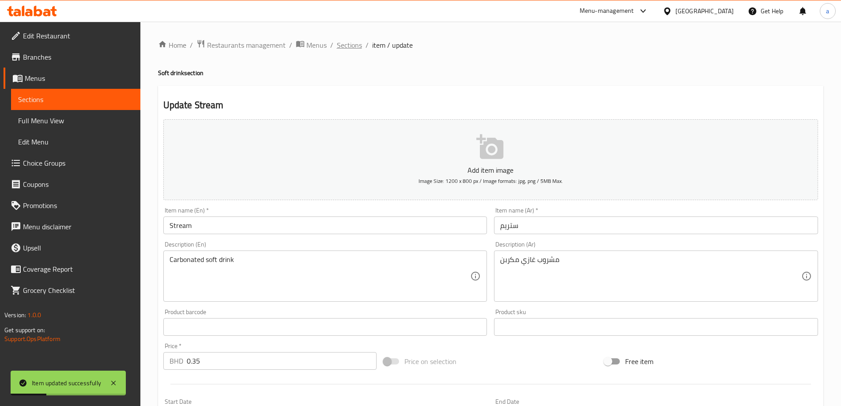
click at [353, 50] on span "Sections" at bounding box center [349, 45] width 25 height 11
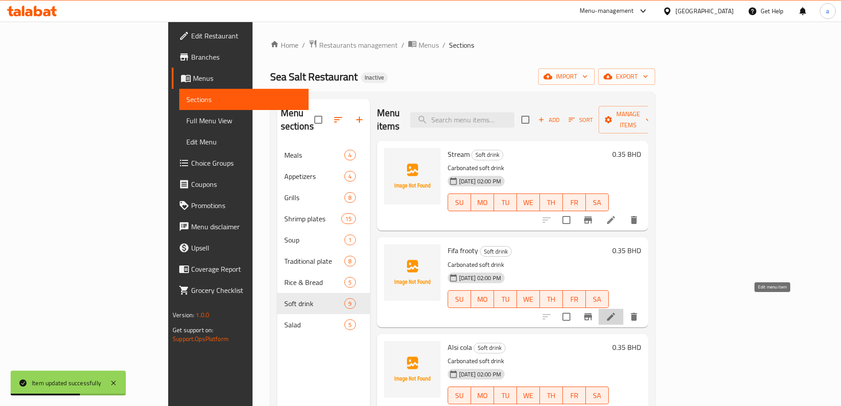
click at [616, 311] on icon at bounding box center [610, 316] width 11 height 11
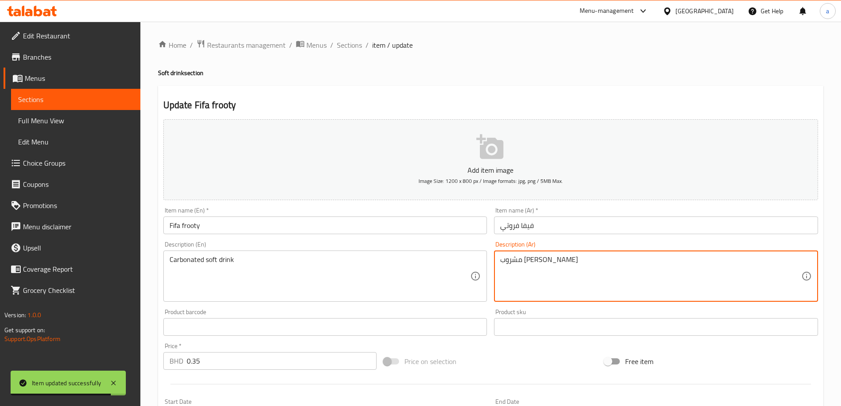
click at [511, 260] on textarea "مشروب غازي كربونيتيد" at bounding box center [650, 276] width 301 height 42
paste textarea "كربن"
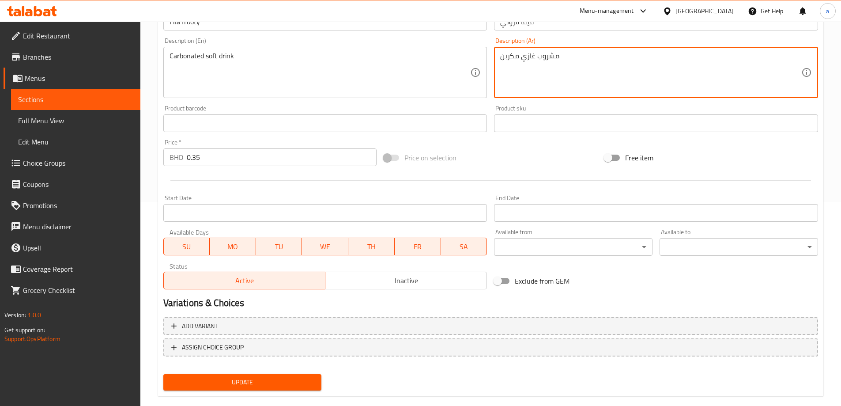
scroll to position [218, 0]
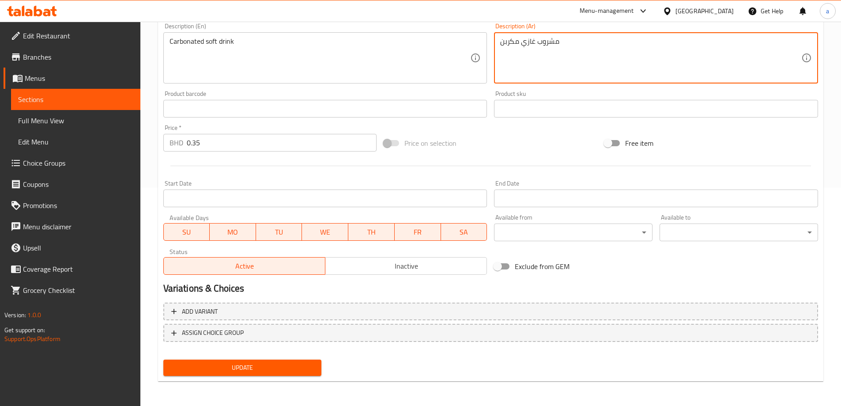
type textarea "مشروب غازي مكربن"
click at [242, 373] on span "Update" at bounding box center [242, 367] width 144 height 11
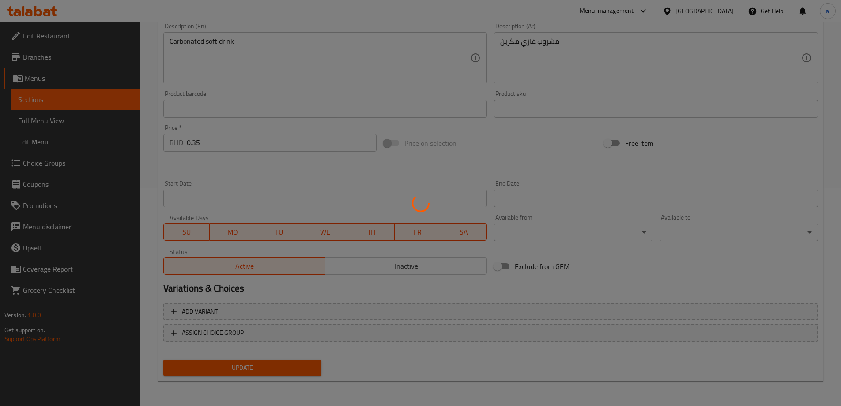
scroll to position [0, 0]
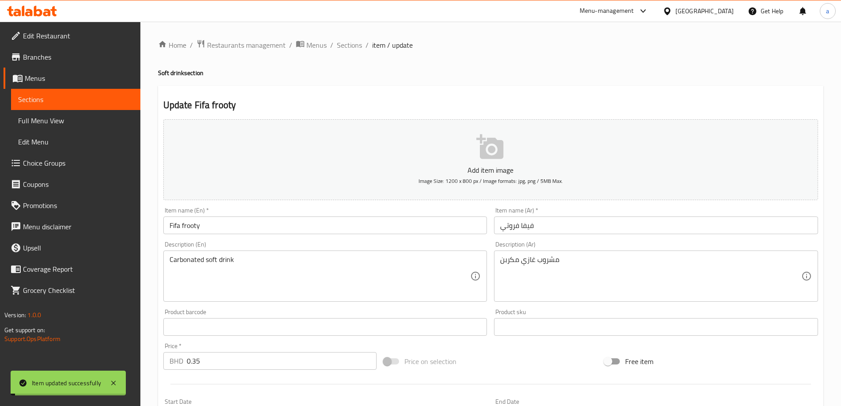
click at [342, 43] on span "Sections" at bounding box center [349, 45] width 25 height 11
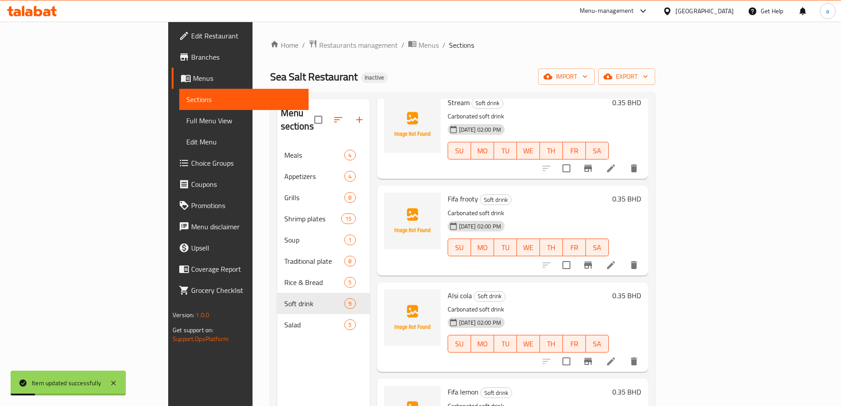
scroll to position [88, 0]
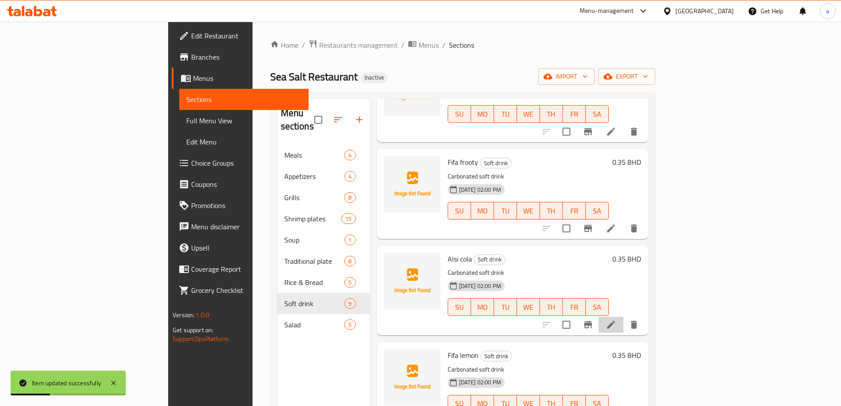
click at [623, 316] on li at bounding box center [610, 324] width 25 height 16
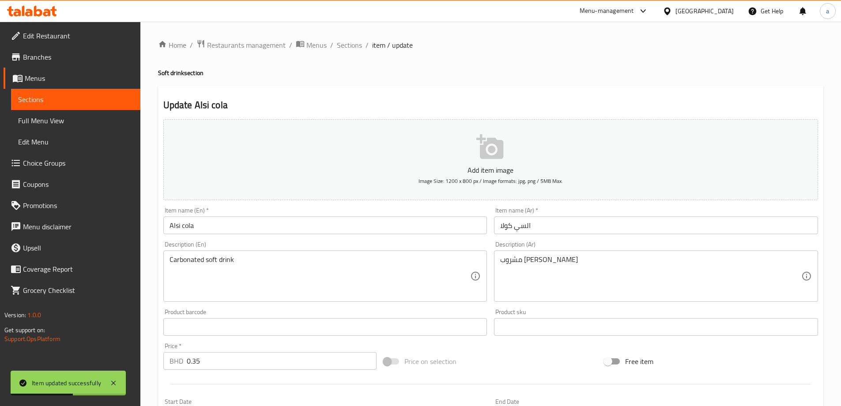
click at [500, 260] on div "مشروب غازي كربونيتيد Description (Ar)" at bounding box center [656, 275] width 324 height 51
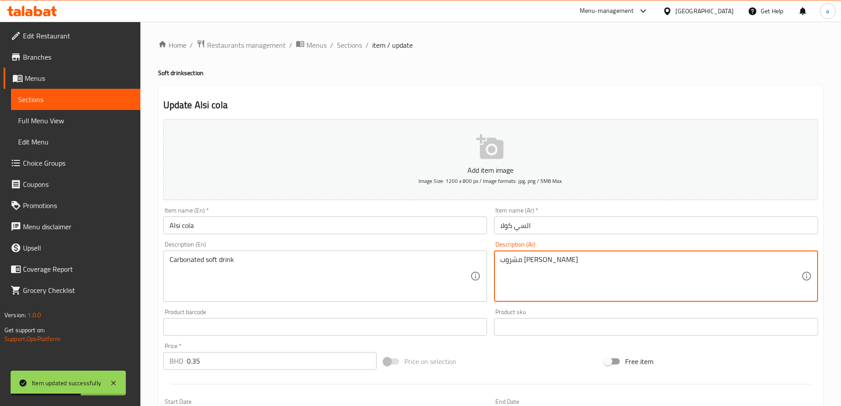
click at [529, 263] on textarea "مشروب غازي كربونيتيد" at bounding box center [650, 276] width 301 height 42
click at [513, 261] on textarea "مشروب غازي كربونيتيد" at bounding box center [650, 276] width 301 height 42
paste textarea "كربن"
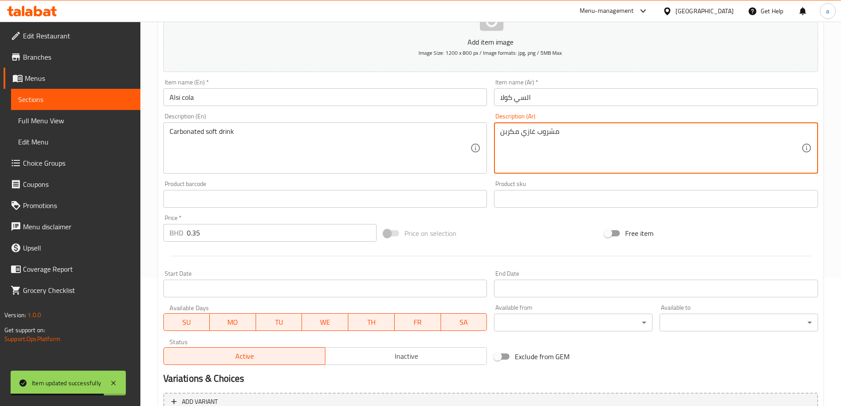
scroll to position [218, 0]
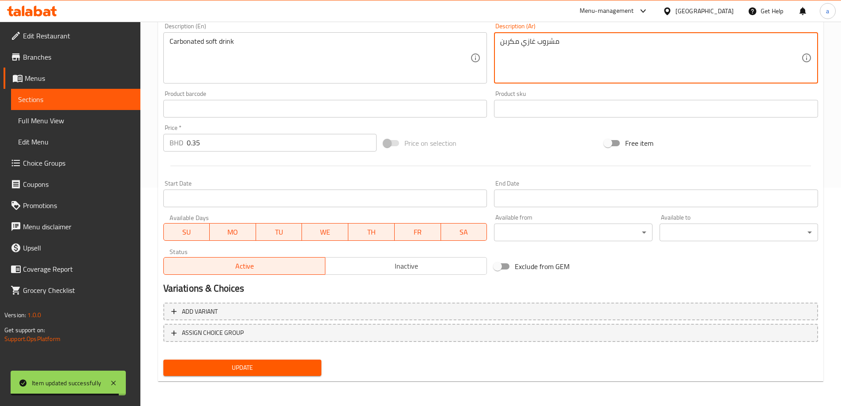
type textarea "مشروب غازي مكربن"
click at [241, 363] on span "Update" at bounding box center [242, 367] width 144 height 11
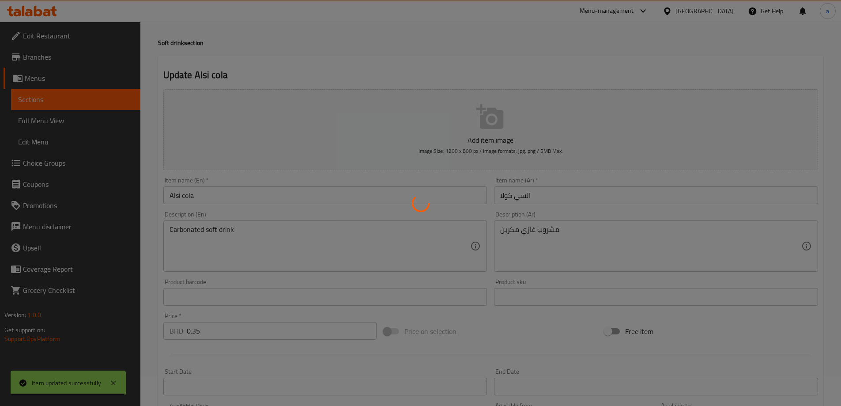
scroll to position [0, 0]
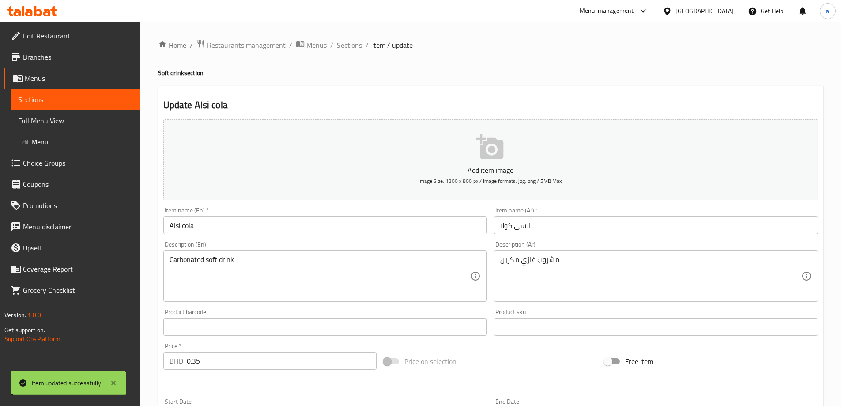
click at [349, 44] on span "Sections" at bounding box center [349, 45] width 25 height 11
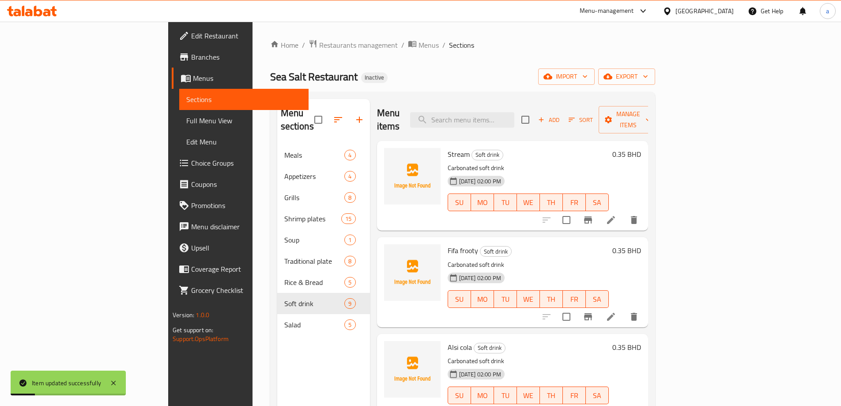
scroll to position [177, 0]
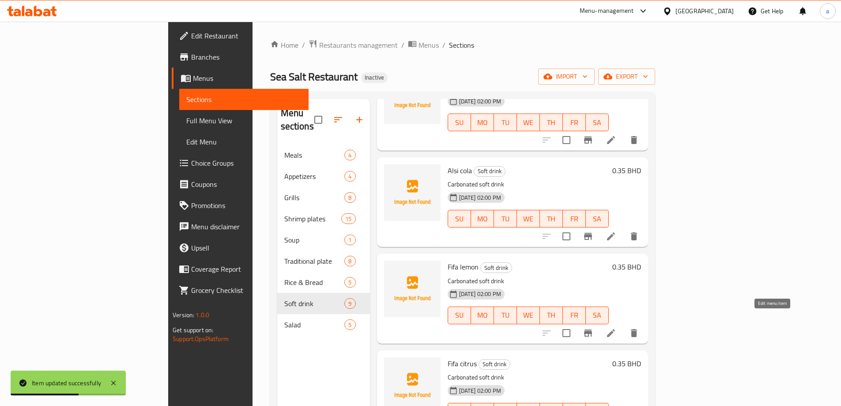
click at [616, 327] on icon at bounding box center [610, 332] width 11 height 11
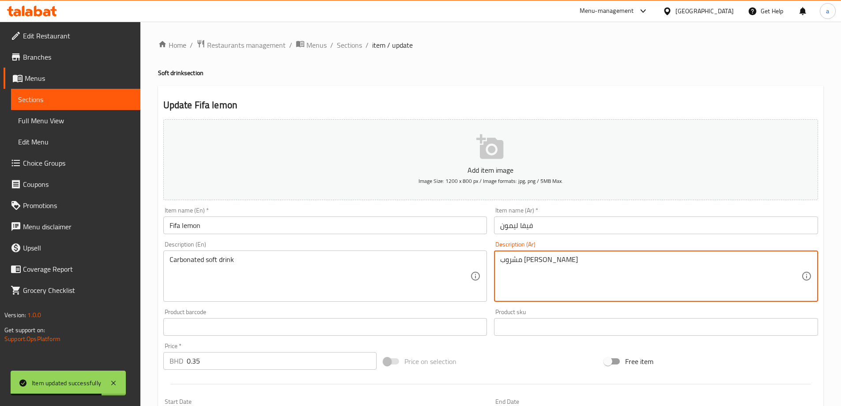
click at [513, 263] on textarea "مشروب غازي كربونيتيد" at bounding box center [650, 276] width 301 height 42
paste textarea
click at [515, 263] on textarea "مشروب غازي كربونيتيد" at bounding box center [650, 276] width 301 height 42
click at [507, 263] on textarea "مشروب غازي مكربن" at bounding box center [650, 276] width 301 height 42
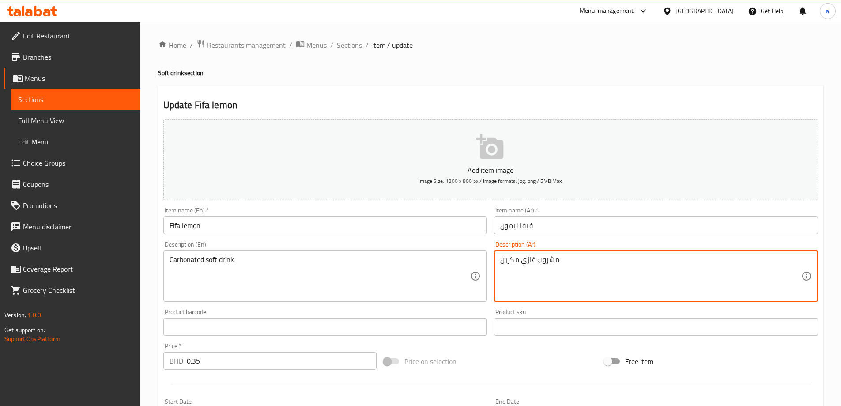
click at [507, 263] on textarea "مشروب غازي مكربن" at bounding box center [650, 276] width 301 height 42
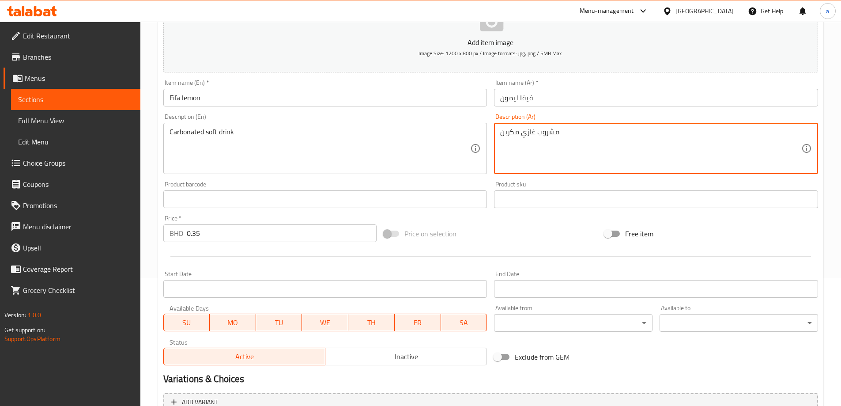
scroll to position [218, 0]
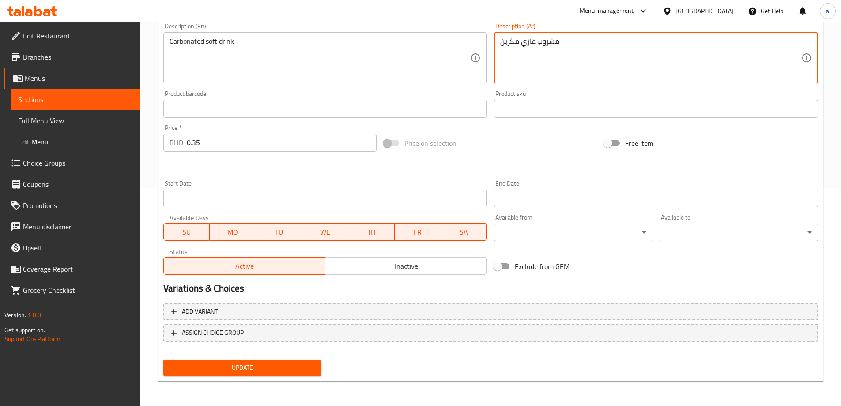
type textarea "مشروب غازي مكربن"
click at [258, 368] on span "Update" at bounding box center [242, 367] width 144 height 11
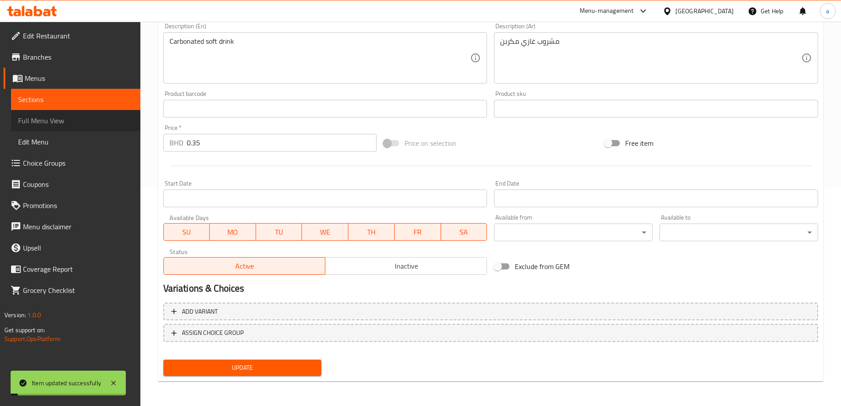
click at [68, 113] on link "Full Menu View" at bounding box center [75, 120] width 129 height 21
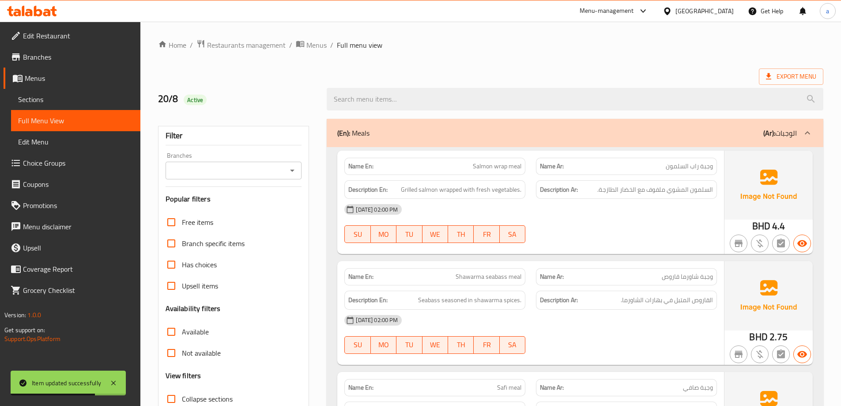
click at [56, 101] on span "Sections" at bounding box center [75, 99] width 115 height 11
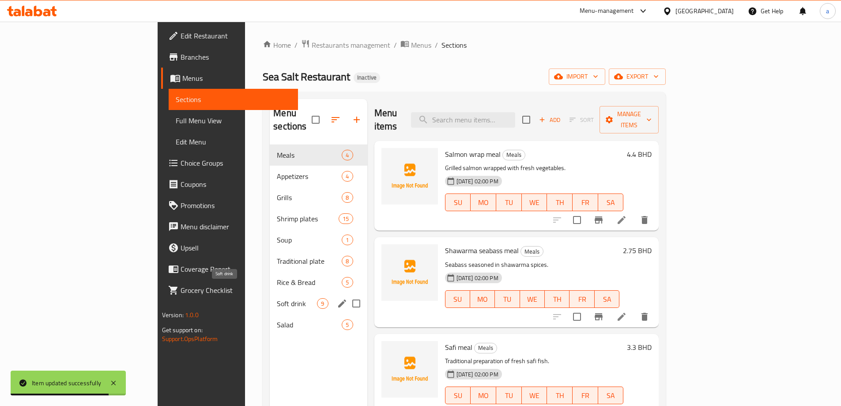
click at [277, 298] on span "Soft drink" at bounding box center [297, 303] width 40 height 11
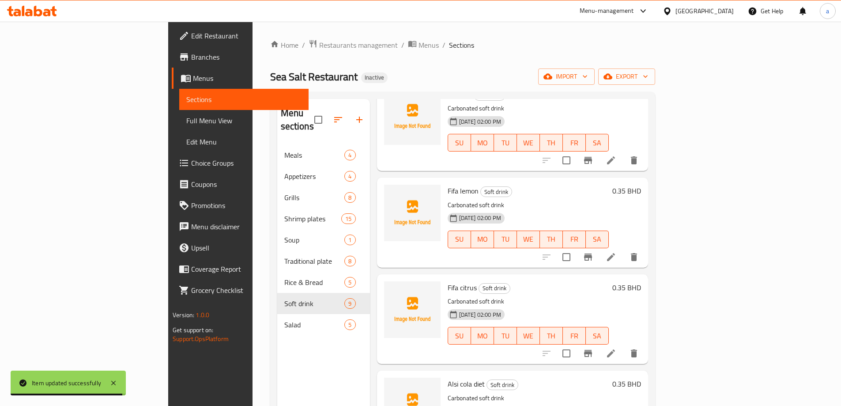
scroll to position [309, 0]
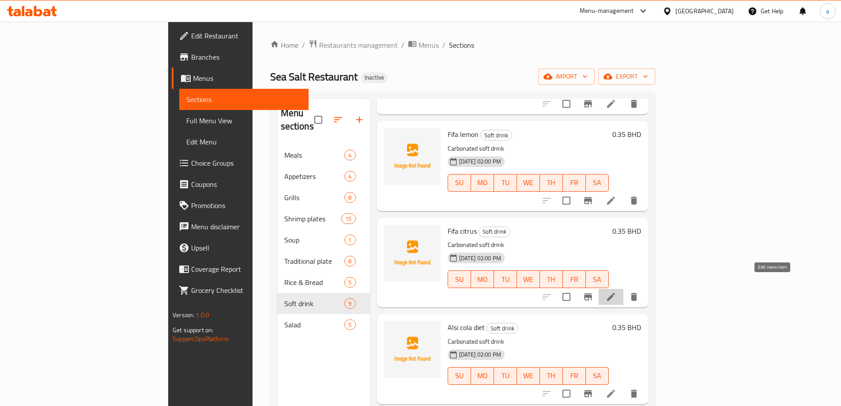
click at [616, 291] on icon at bounding box center [610, 296] width 11 height 11
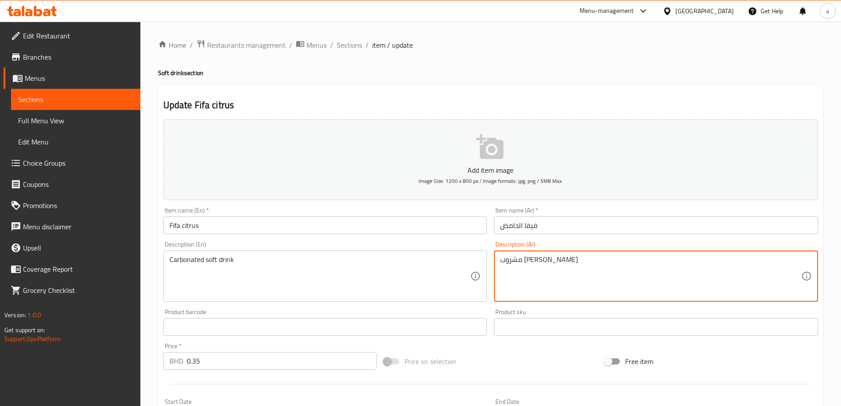
click at [513, 259] on textarea "مشروب غازي كربونيتيد" at bounding box center [650, 276] width 301 height 42
paste textarea "كربن"
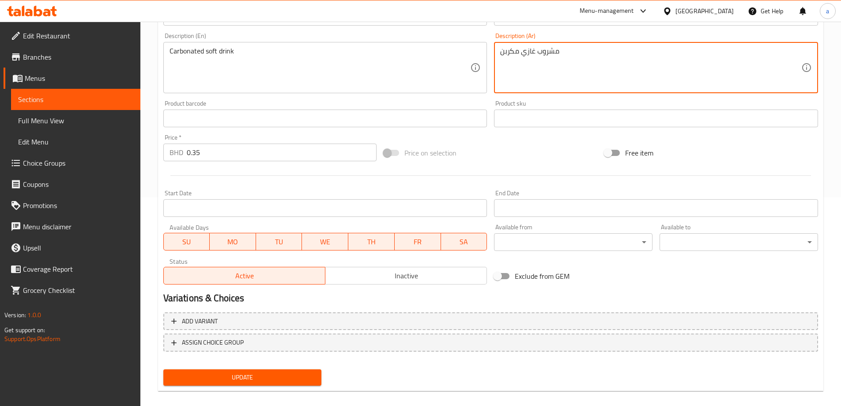
scroll to position [218, 0]
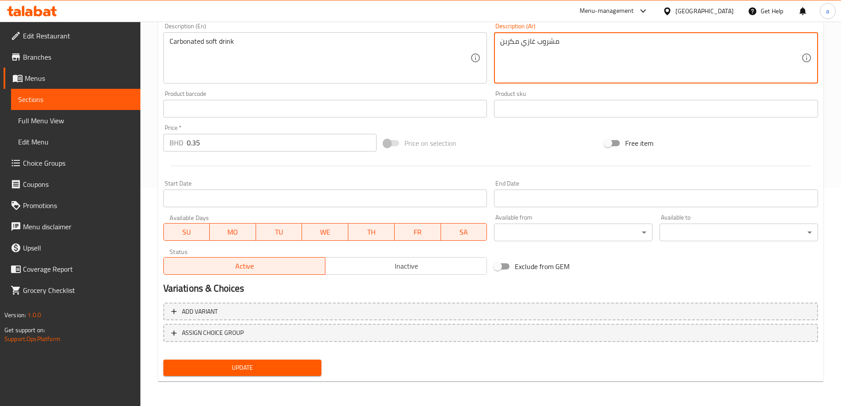
type textarea "مشروب غازي مكربن"
click at [289, 367] on span "Update" at bounding box center [242, 367] width 144 height 11
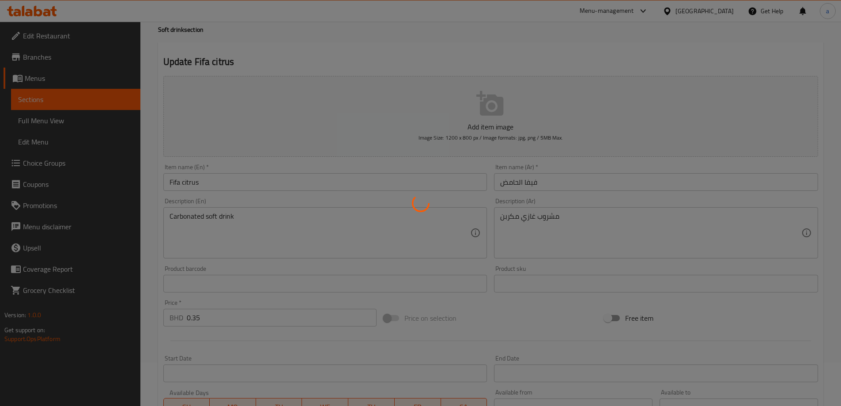
scroll to position [0, 0]
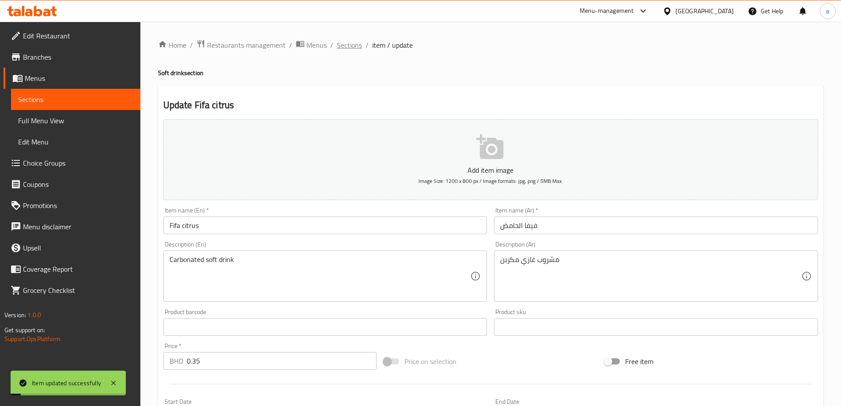
click at [353, 45] on span "Sections" at bounding box center [349, 45] width 25 height 11
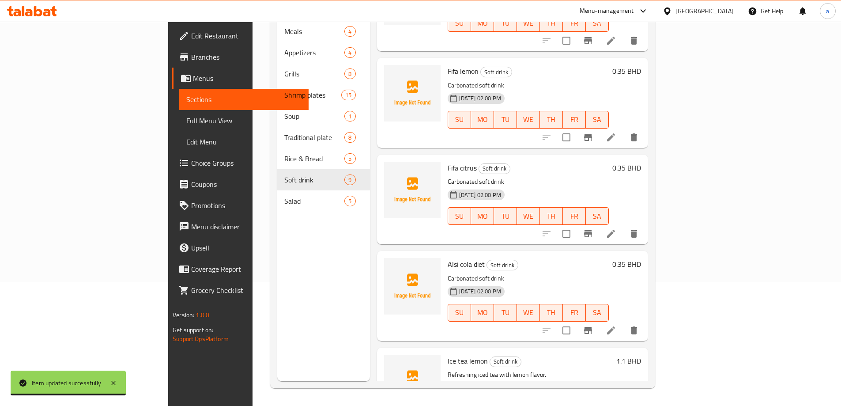
scroll to position [309, 0]
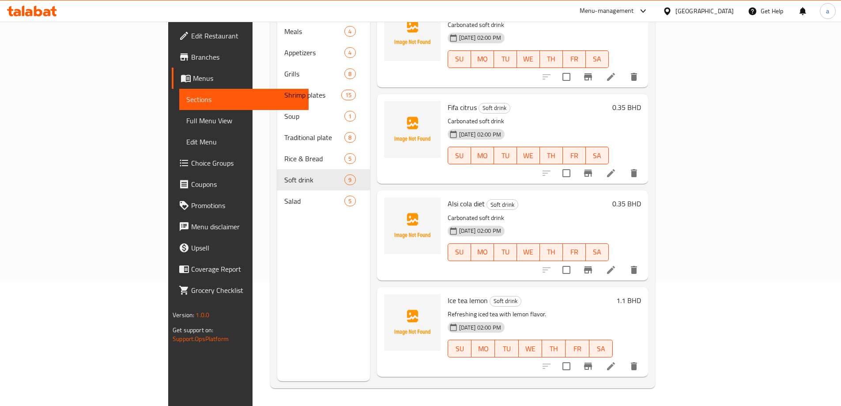
click at [616, 264] on icon at bounding box center [610, 269] width 11 height 11
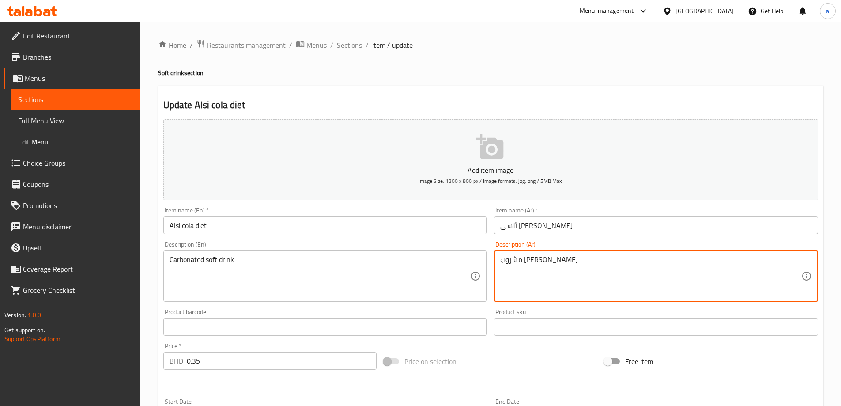
click at [517, 260] on textarea "مشروب غازي كربونيتيد" at bounding box center [650, 276] width 301 height 42
click at [511, 259] on textarea "مشروب غازي كربونيتيد" at bounding box center [650, 276] width 301 height 42
paste textarea "كربن"
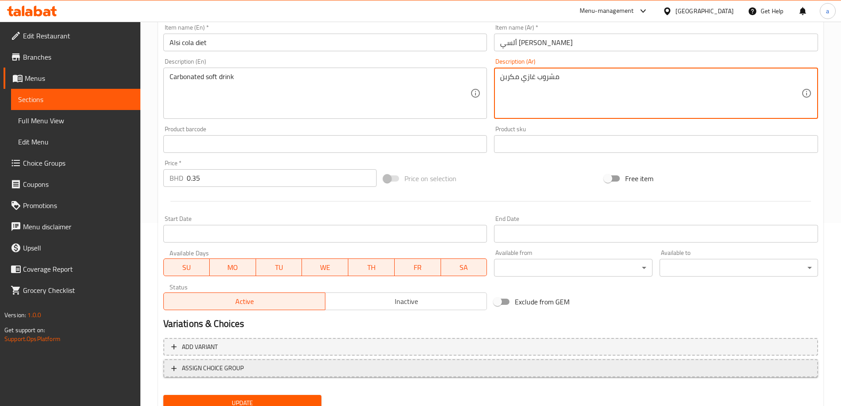
scroll to position [218, 0]
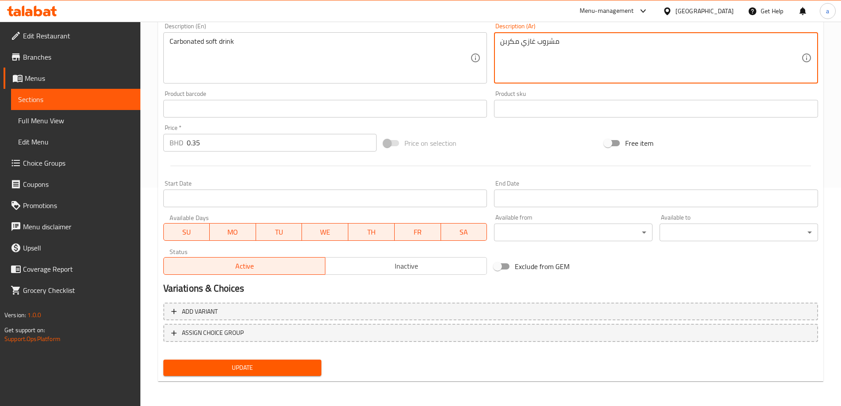
type textarea "مشروب غازي مكربن"
click at [267, 361] on button "Update" at bounding box center [242, 367] width 158 height 16
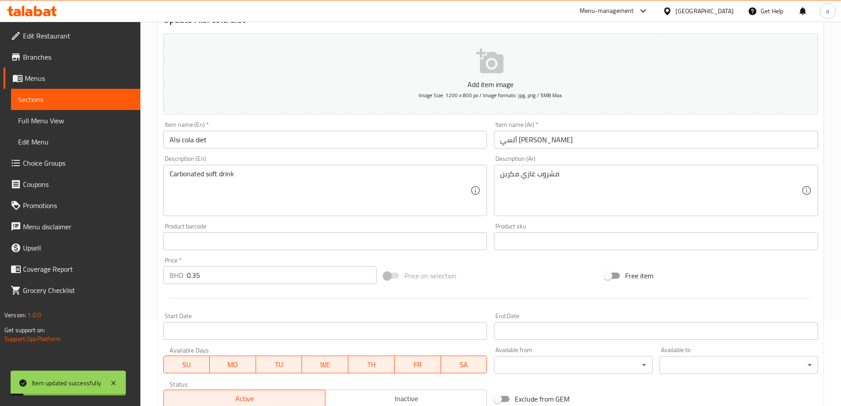
scroll to position [0, 0]
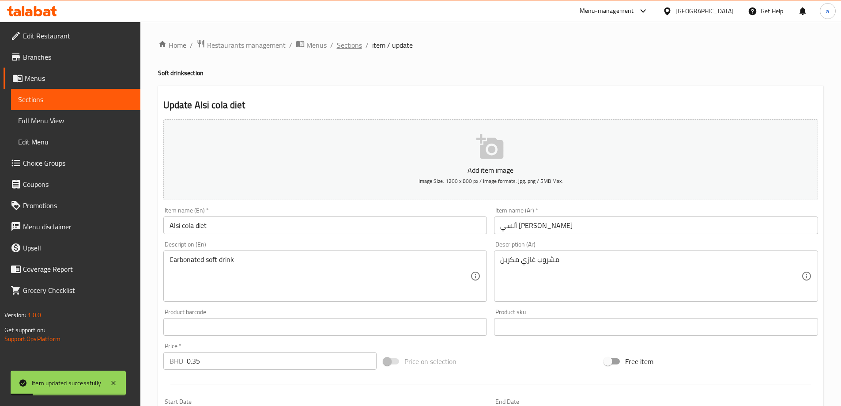
click at [349, 49] on span "Sections" at bounding box center [349, 45] width 25 height 11
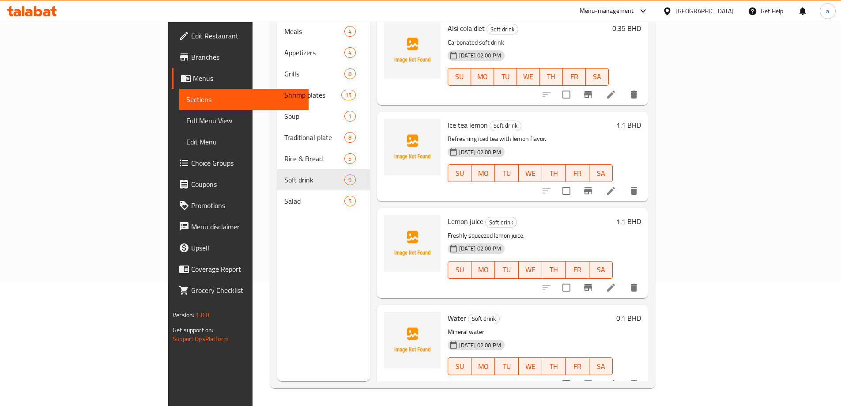
scroll to position [352, 0]
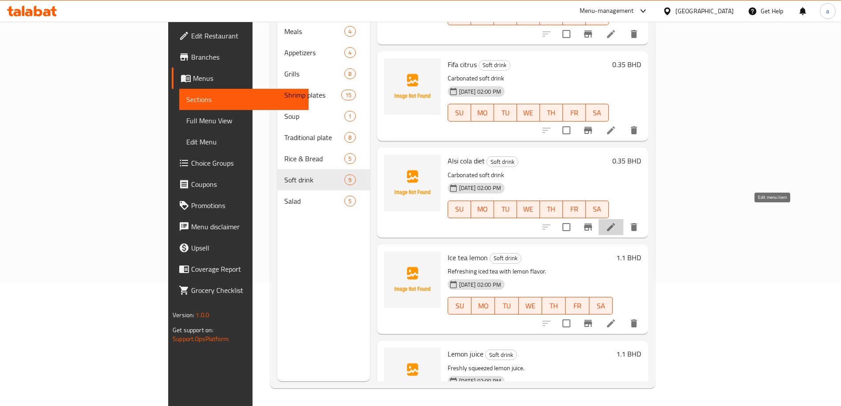
click at [616, 222] on icon at bounding box center [610, 227] width 11 height 11
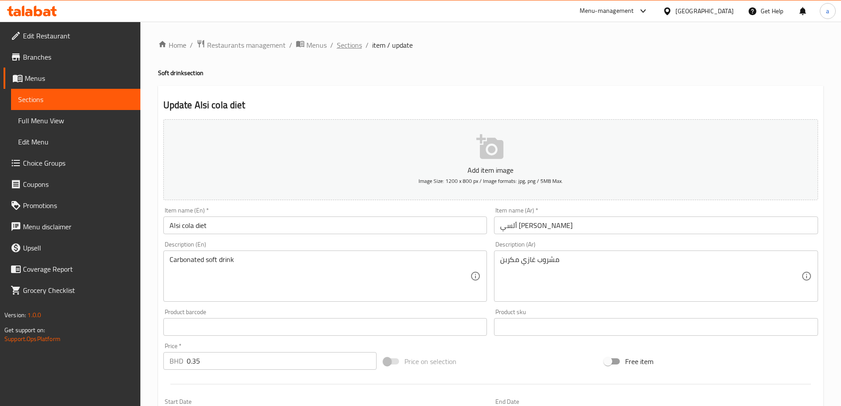
click at [345, 49] on span "Sections" at bounding box center [349, 45] width 25 height 11
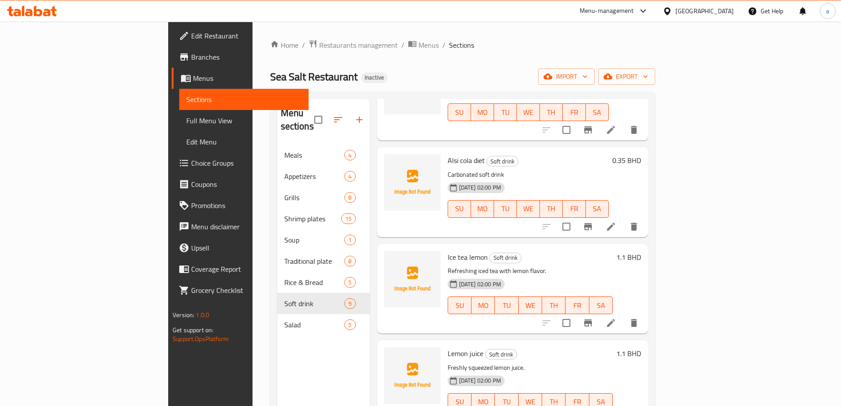
scroll to position [484, 0]
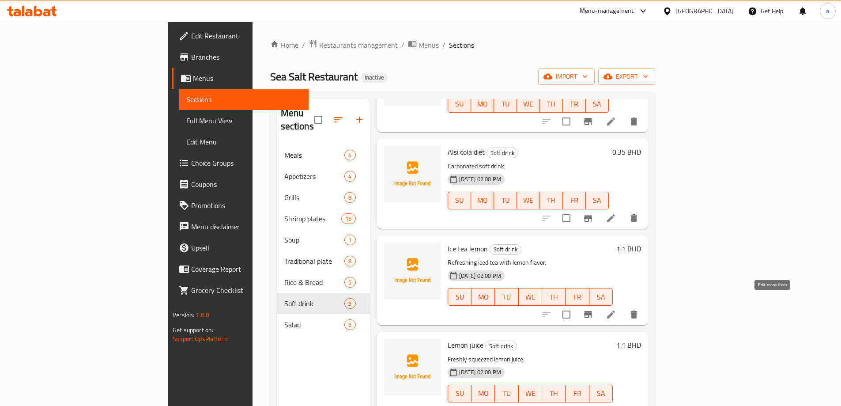
click at [615, 310] on icon at bounding box center [611, 314] width 8 height 8
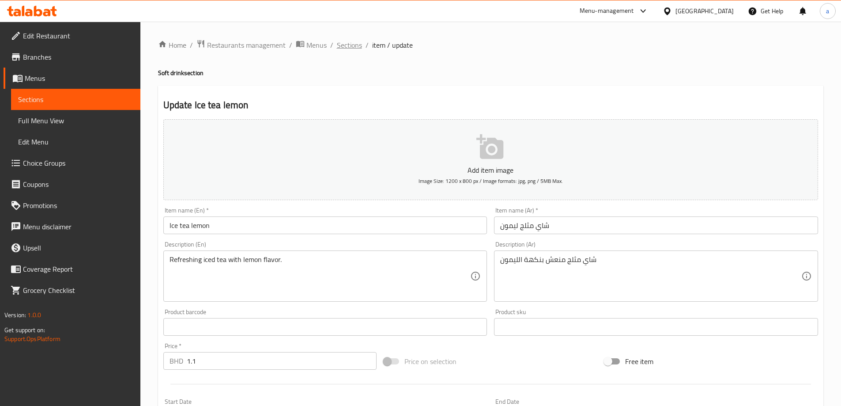
click at [350, 47] on span "Sections" at bounding box center [349, 45] width 25 height 11
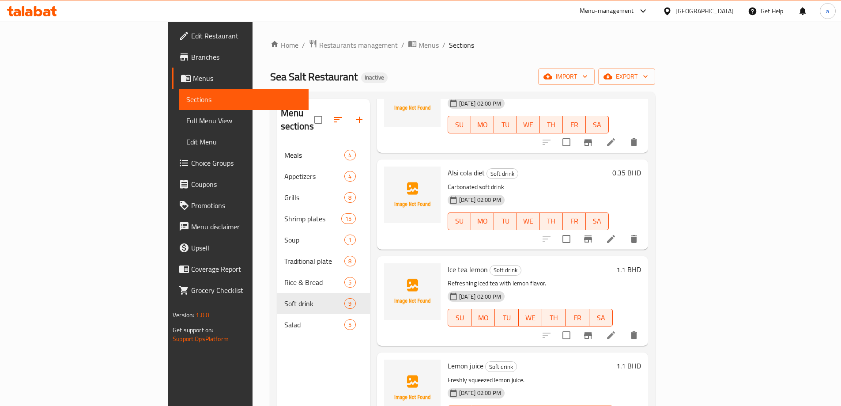
scroll to position [484, 0]
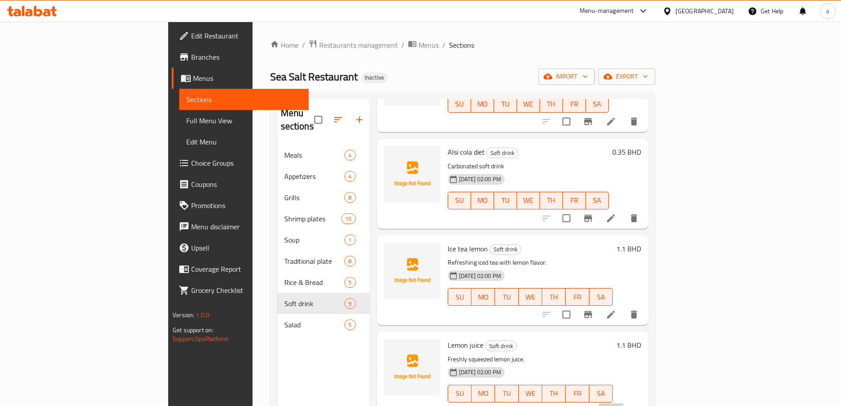
click at [623, 403] on li at bounding box center [610, 411] width 25 height 16
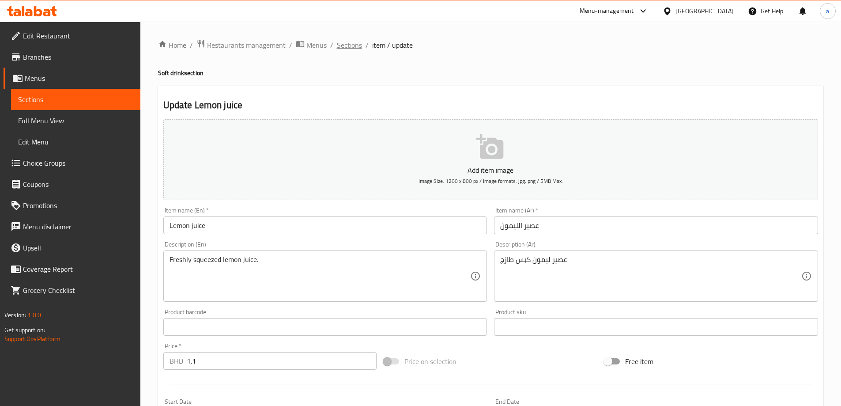
click at [349, 45] on span "Sections" at bounding box center [349, 45] width 25 height 11
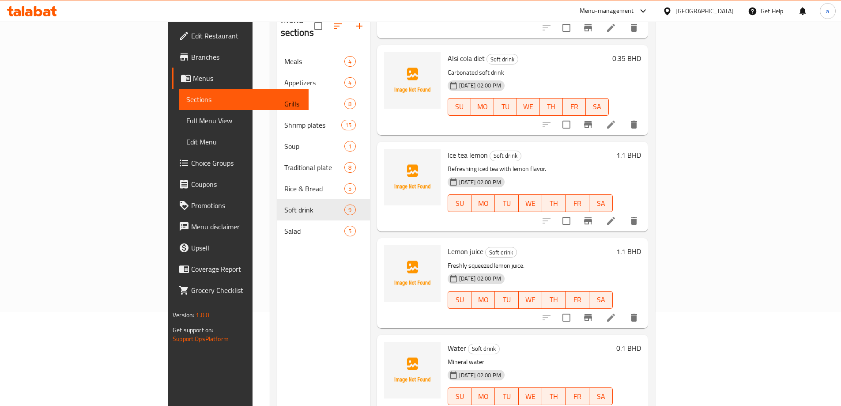
scroll to position [124, 0]
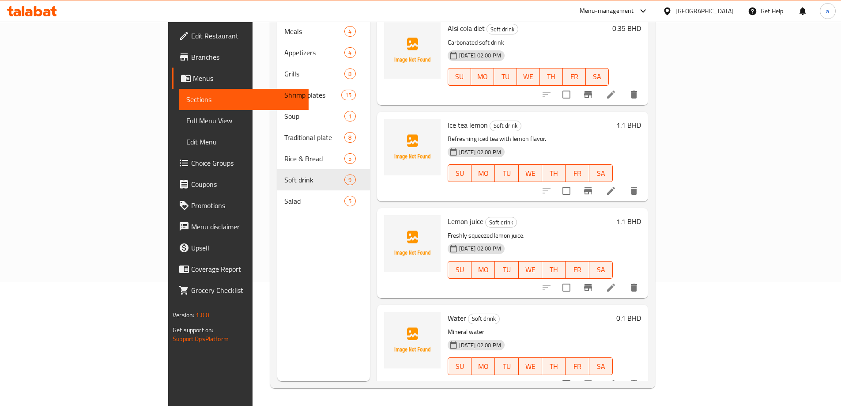
click at [623, 376] on li at bounding box center [610, 384] width 25 height 16
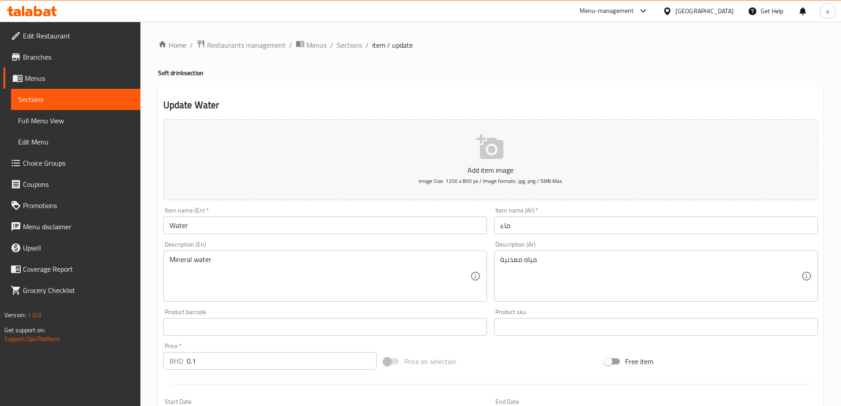
click at [94, 123] on span "Full Menu View" at bounding box center [75, 120] width 115 height 11
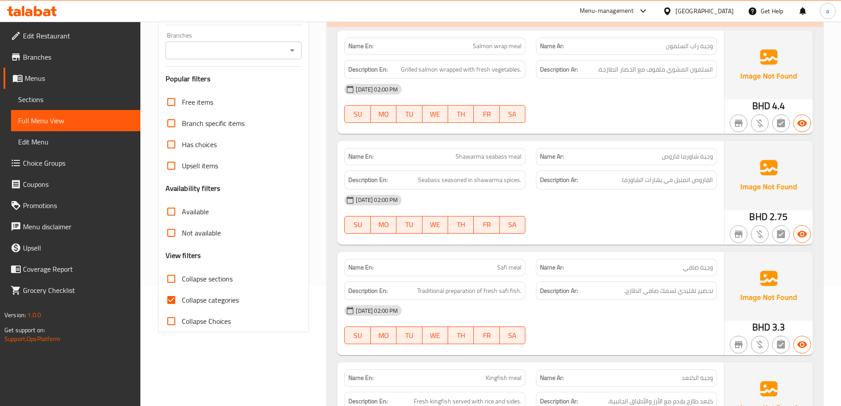
scroll to position [132, 0]
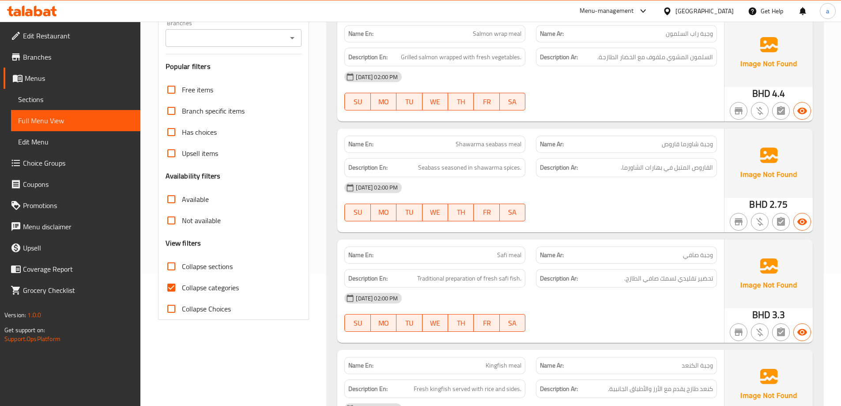
click at [238, 289] on span "Collapse categories" at bounding box center [210, 287] width 57 height 11
click at [182, 289] on input "Collapse categories" at bounding box center [171, 287] width 21 height 21
checkbox input "false"
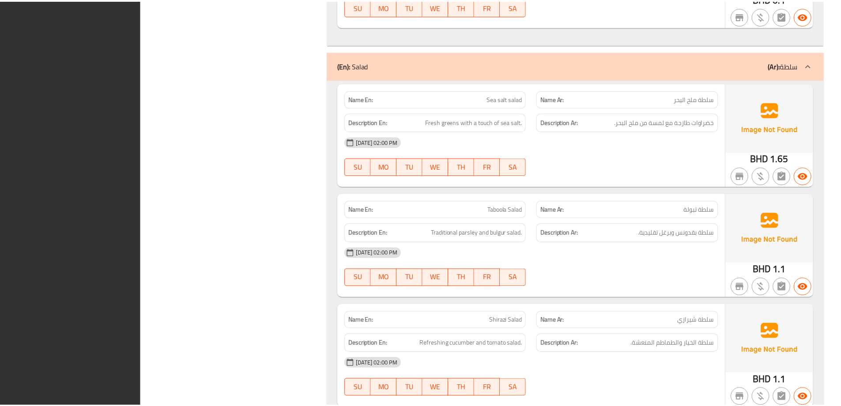
scroll to position [9435, 0]
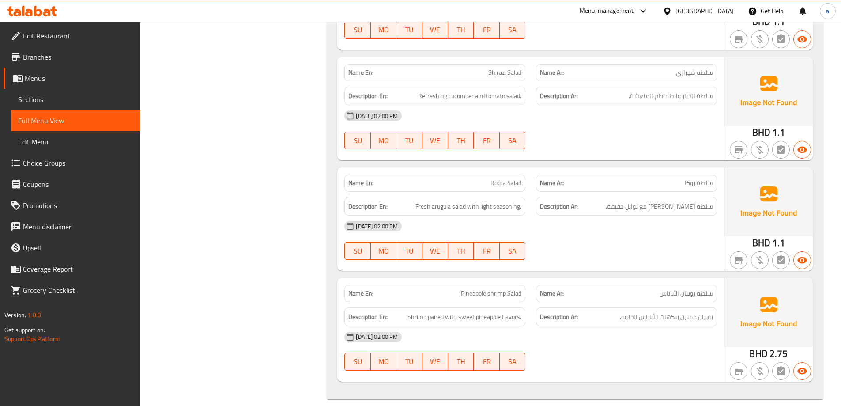
copy span "Rocca"
click at [55, 101] on span "Sections" at bounding box center [75, 99] width 115 height 11
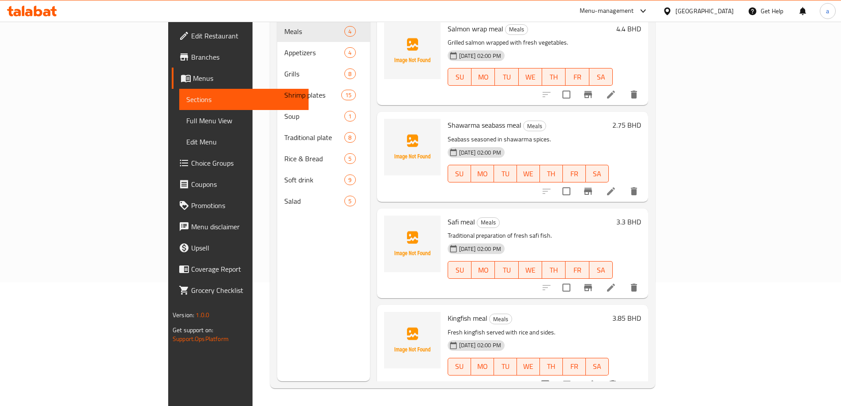
scroll to position [2, 0]
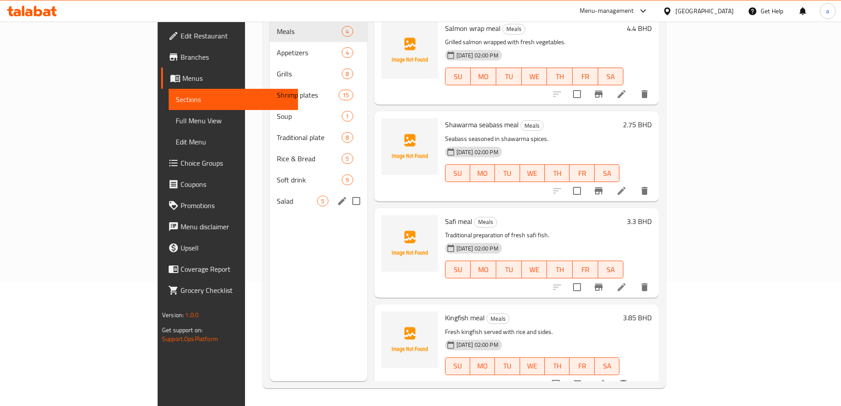
click at [277, 195] on span "Salad" at bounding box center [297, 200] width 40 height 11
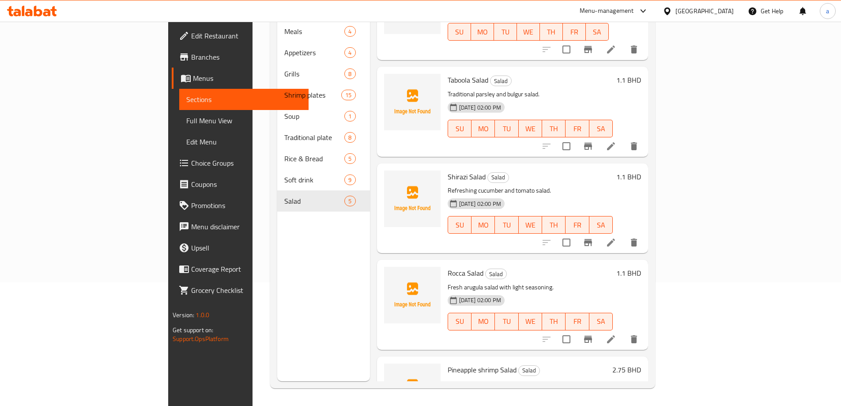
scroll to position [98, 0]
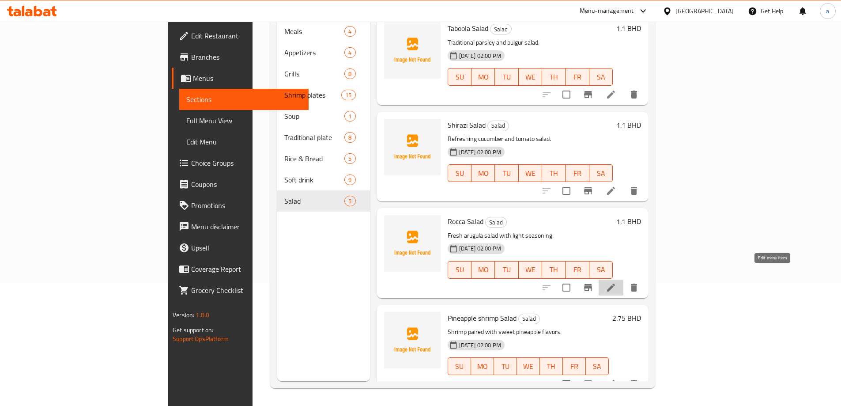
click at [616, 282] on icon at bounding box center [610, 287] width 11 height 11
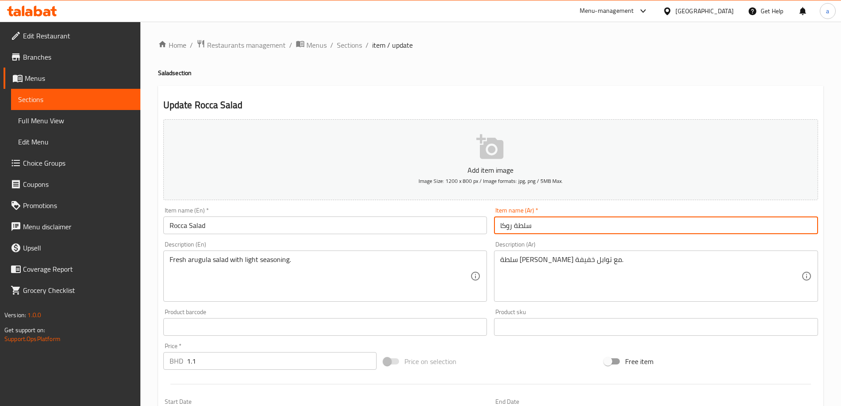
drag, startPoint x: 510, startPoint y: 231, endPoint x: 486, endPoint y: 226, distance: 24.4
click at [486, 226] on div "Add item image Image Size: 1200 x 800 px / Image formats: jpg, png / 5MB Max. I…" at bounding box center [490, 306] width 661 height 380
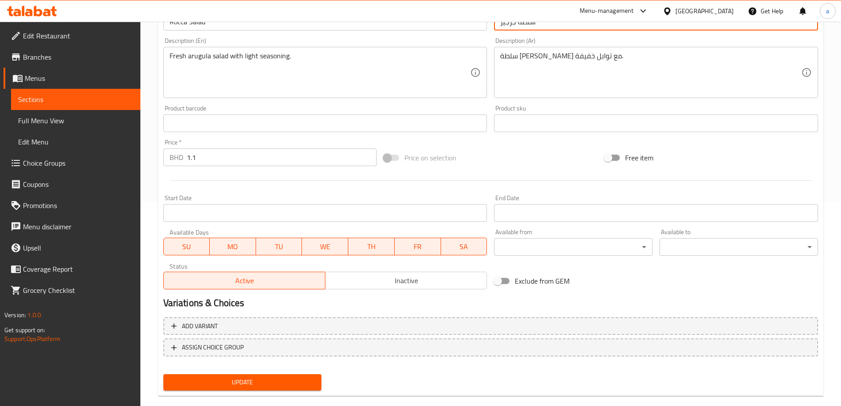
scroll to position [218, 0]
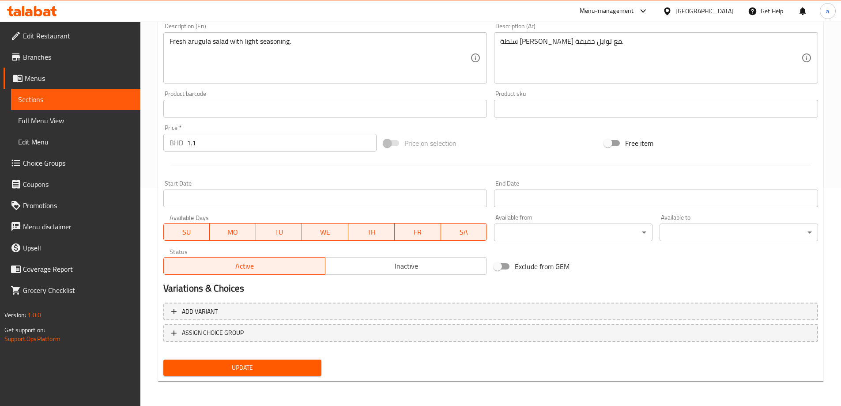
type input "سلطة جرجير"
click at [268, 367] on span "Update" at bounding box center [242, 367] width 144 height 11
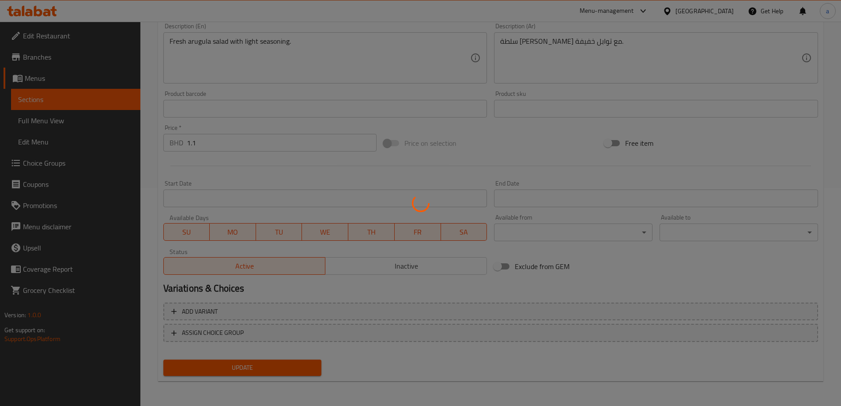
click at [79, 120] on div at bounding box center [420, 203] width 841 height 406
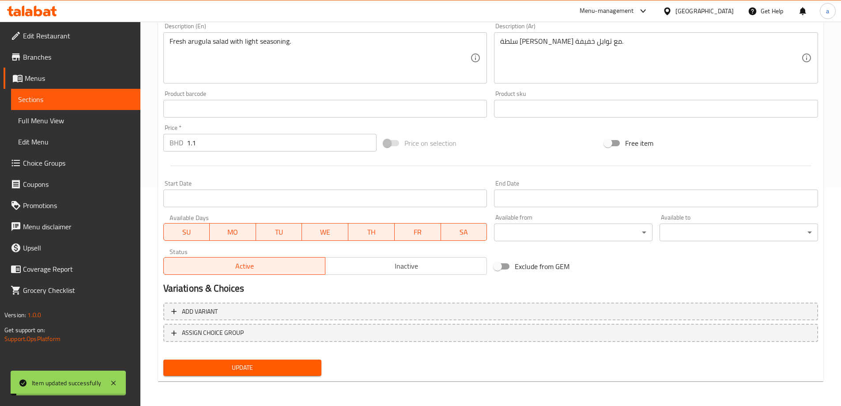
click at [79, 120] on span "Full Menu View" at bounding box center [75, 120] width 115 height 11
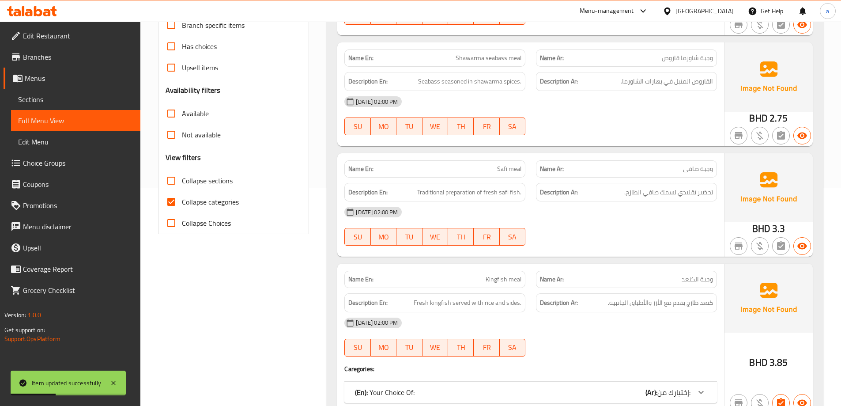
drag, startPoint x: 211, startPoint y: 203, endPoint x: 554, endPoint y: 1, distance: 397.2
click at [211, 203] on span "Collapse categories" at bounding box center [210, 201] width 57 height 11
click at [182, 203] on input "Collapse categories" at bounding box center [171, 201] width 21 height 21
checkbox input "false"
click at [119, 383] on icon at bounding box center [113, 382] width 11 height 11
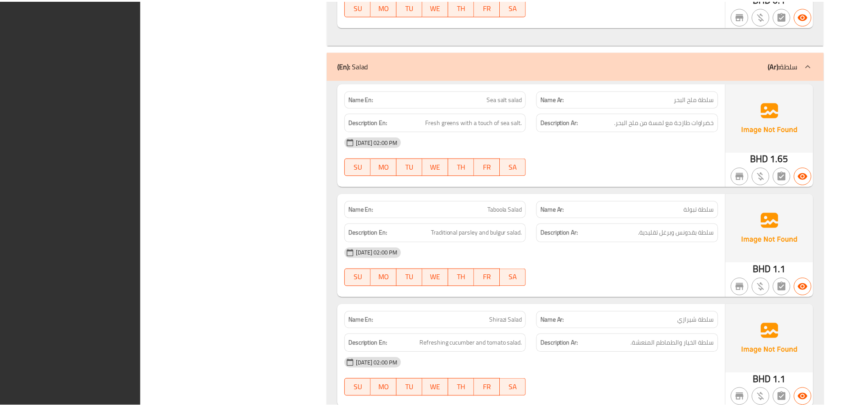
scroll to position [9435, 0]
